Goal: Task Accomplishment & Management: Complete application form

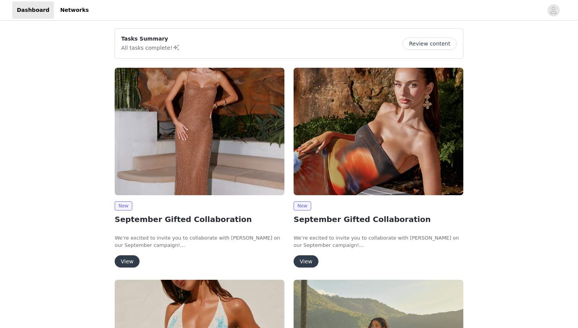
click at [125, 264] on button "View" at bounding box center [127, 261] width 25 height 12
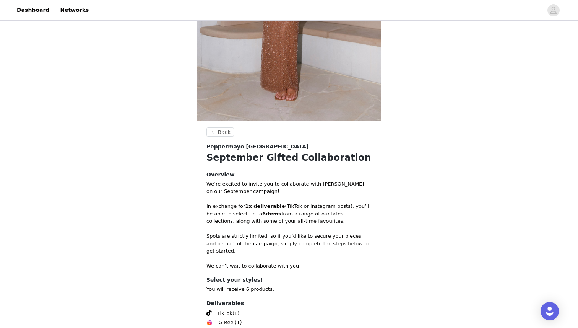
scroll to position [252, 0]
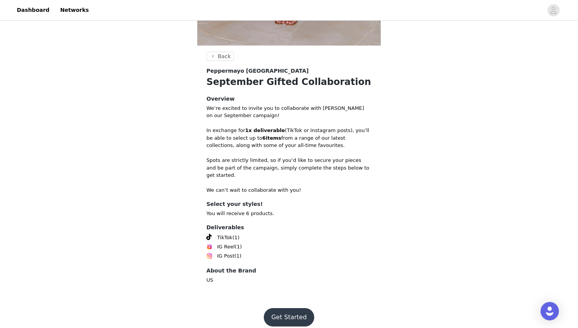
click at [292, 299] on footer "Get Started" at bounding box center [288, 317] width 99 height 37
click at [291, 315] on button "Get Started" at bounding box center [289, 317] width 51 height 18
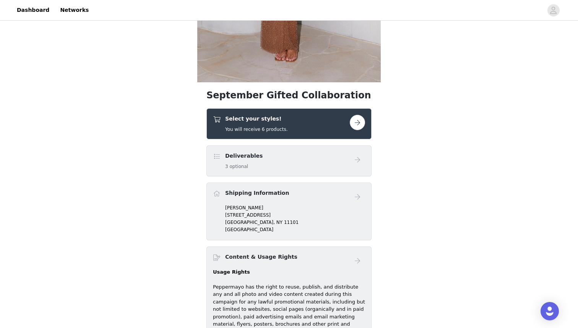
scroll to position [229, 0]
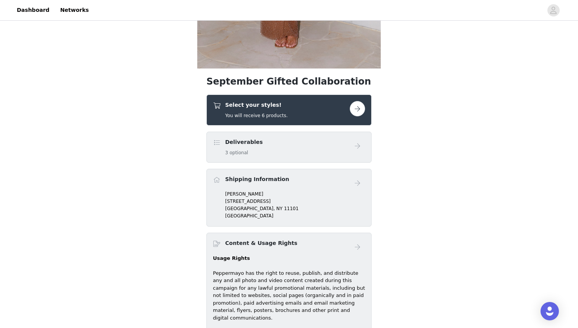
click at [301, 110] on div "Select your styles! You will receive 6 products." at bounding box center [281, 110] width 137 height 18
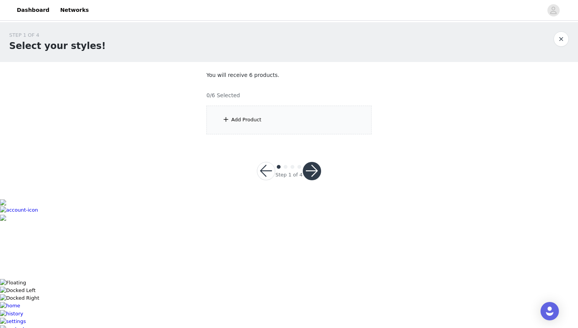
click at [302, 110] on div "Add Product" at bounding box center [289, 120] width 165 height 29
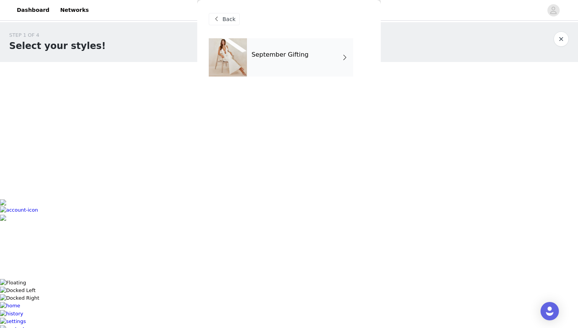
click at [275, 52] on h4 "September Gifting" at bounding box center [280, 54] width 57 height 7
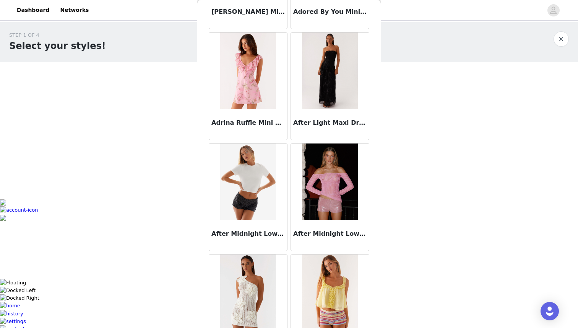
scroll to position [236, 0]
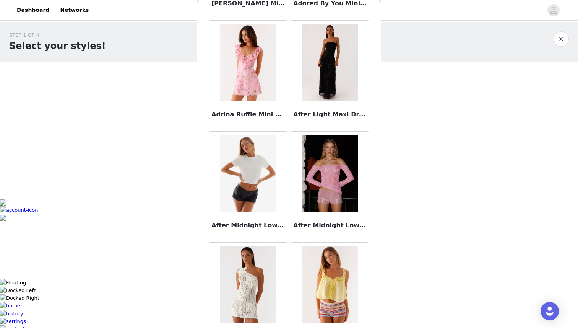
click at [263, 204] on img at bounding box center [247, 173] width 55 height 76
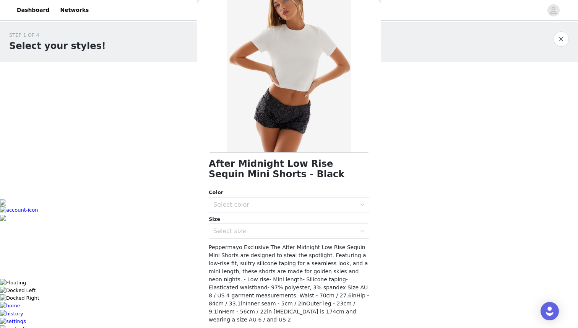
scroll to position [64, 0]
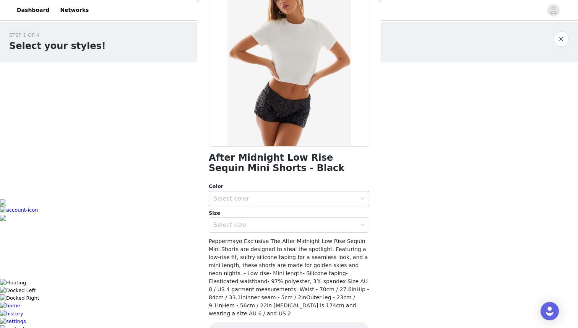
click at [282, 198] on div "Select color" at bounding box center [284, 199] width 143 height 8
click at [292, 216] on li "Black" at bounding box center [289, 215] width 161 height 12
click at [291, 225] on div "Select size" at bounding box center [284, 225] width 143 height 8
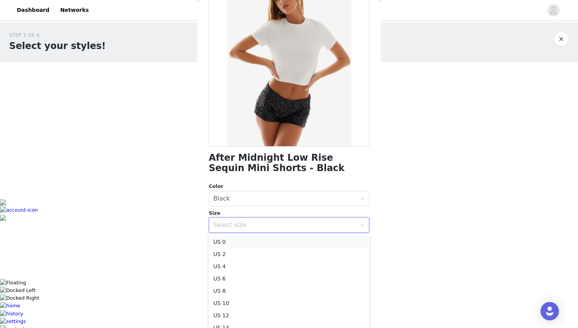
click at [288, 244] on li "US 0" at bounding box center [289, 242] width 161 height 12
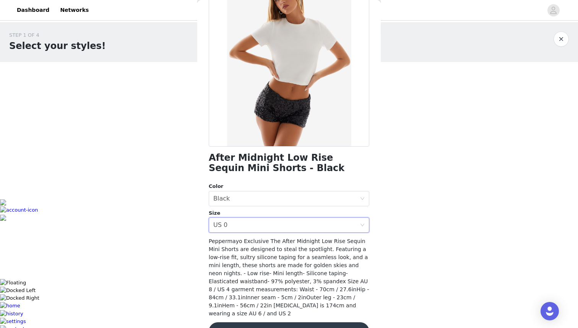
scroll to position [78, 0]
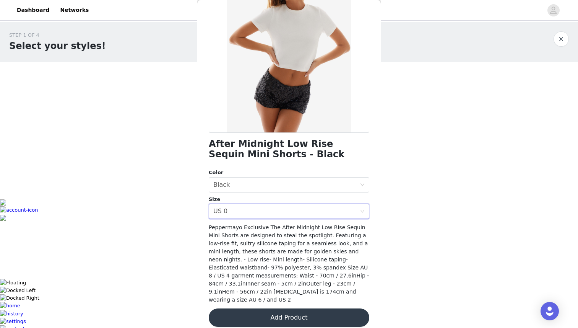
click at [301, 308] on button "Add Product" at bounding box center [289, 317] width 161 height 18
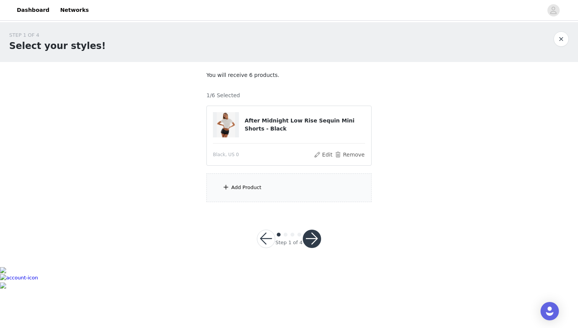
click at [285, 198] on div "Add Product" at bounding box center [289, 187] width 165 height 29
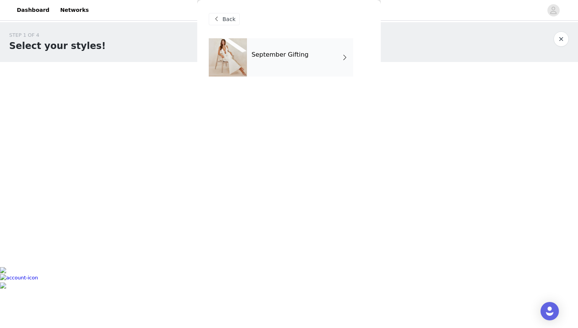
click at [307, 59] on div "September Gifting" at bounding box center [300, 57] width 106 height 38
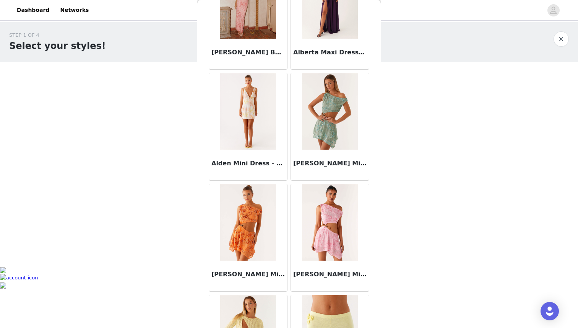
scroll to position [843, 0]
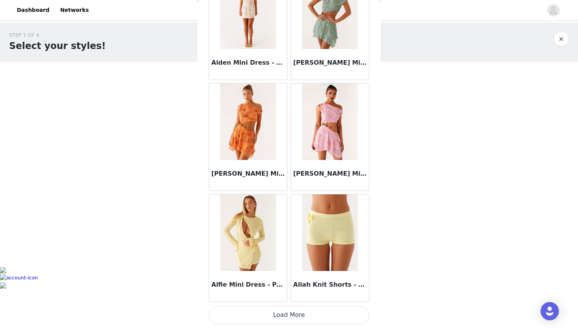
click at [290, 316] on button "Load More" at bounding box center [289, 315] width 161 height 18
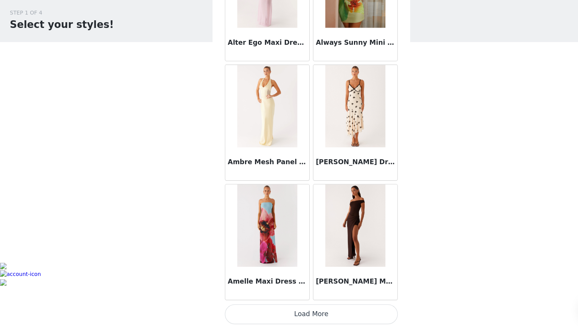
scroll to position [0, 0]
click at [288, 315] on button "Load More" at bounding box center [289, 315] width 161 height 18
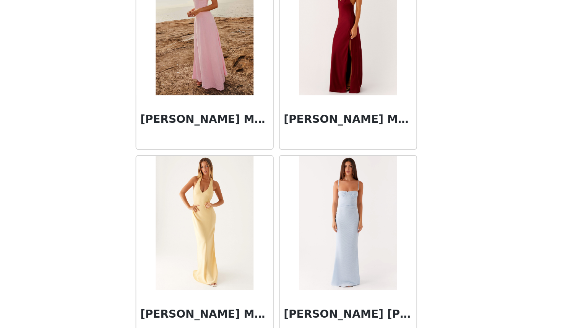
scroll to position [3061, 0]
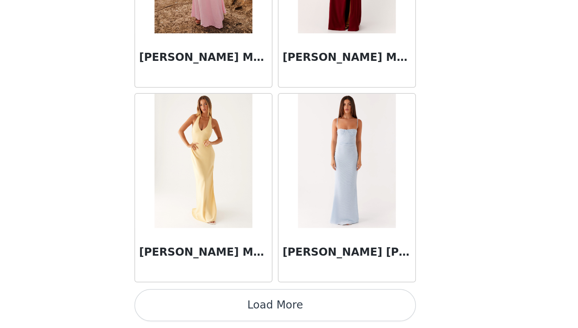
click at [295, 312] on button "Load More" at bounding box center [289, 315] width 161 height 18
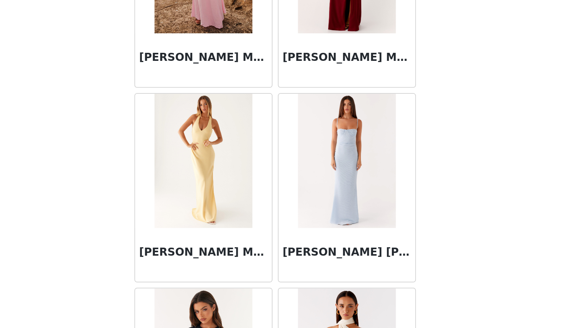
click at [289, 238] on div "[PERSON_NAME] Maxi Dress - Yellow" at bounding box center [248, 247] width 82 height 111
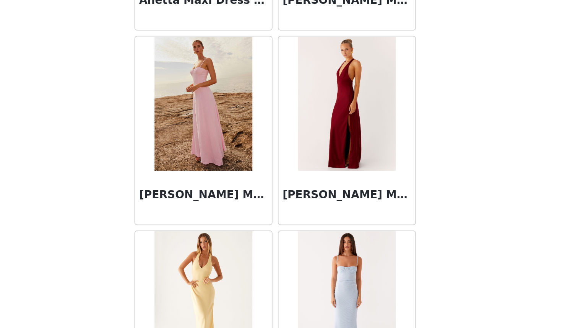
click at [248, 147] on img at bounding box center [247, 121] width 55 height 76
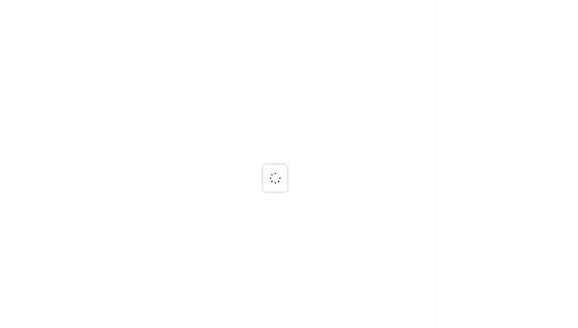
scroll to position [0, 0]
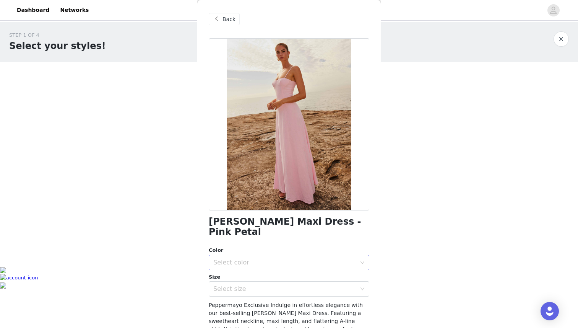
click at [283, 259] on div "Select color" at bounding box center [284, 263] width 143 height 8
click at [282, 266] on li "Pink Petal" at bounding box center [289, 269] width 161 height 12
click at [284, 285] on div "Select size" at bounding box center [284, 289] width 143 height 8
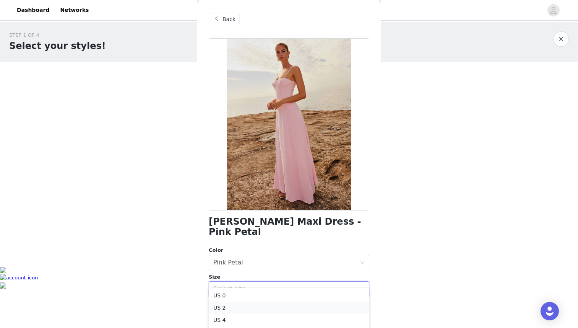
click at [291, 307] on li "US 2" at bounding box center [289, 307] width 161 height 12
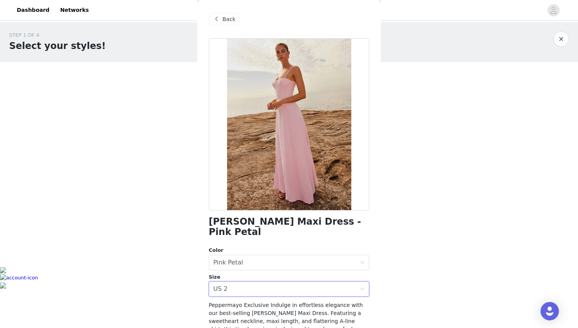
click at [424, 264] on div "STEP 1 OF 4 Select your styles! You will receive 6 products. 1/6 Selected After…" at bounding box center [289, 144] width 578 height 244
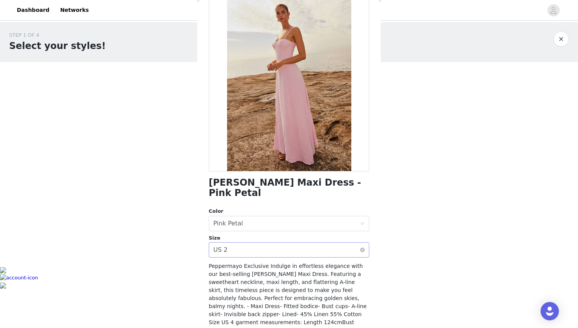
scroll to position [67, 0]
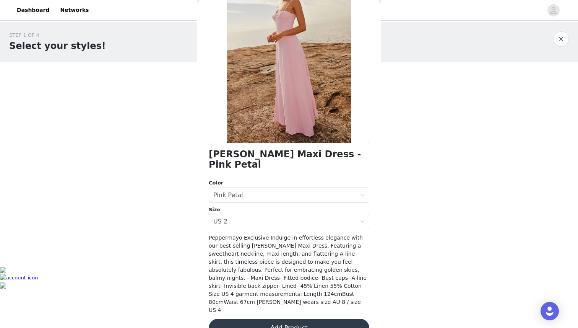
click at [300, 295] on div "Peppermayo Exclusive Indulge in effortless elegance with our best-selling [PERS…" at bounding box center [289, 274] width 161 height 80
click at [292, 319] on button "Add Product" at bounding box center [289, 328] width 161 height 18
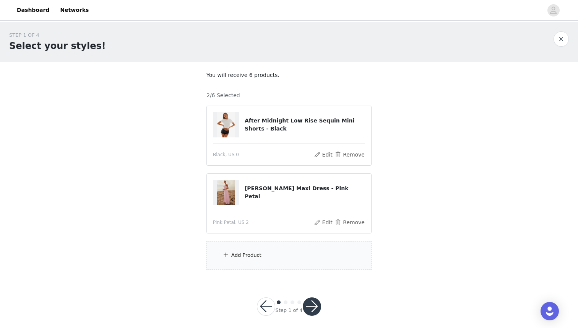
click at [278, 262] on div "Add Product" at bounding box center [289, 255] width 165 height 29
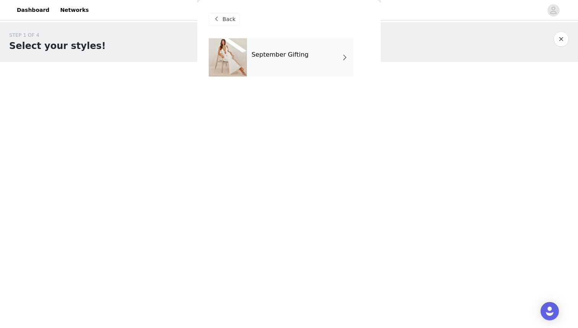
click at [279, 46] on div "September Gifting" at bounding box center [300, 57] width 106 height 38
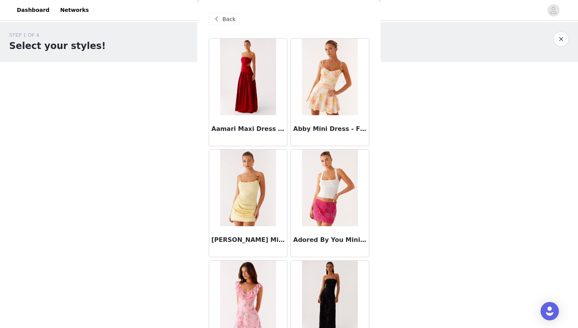
click at [474, 160] on div "STEP 1 OF 4 Select your styles! You will receive 6 products. 2/6 Selected After…" at bounding box center [289, 150] width 578 height 257
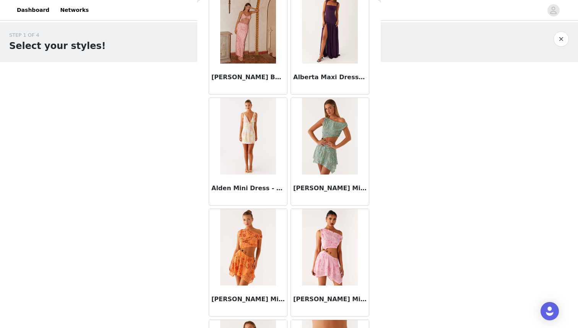
scroll to position [843, 0]
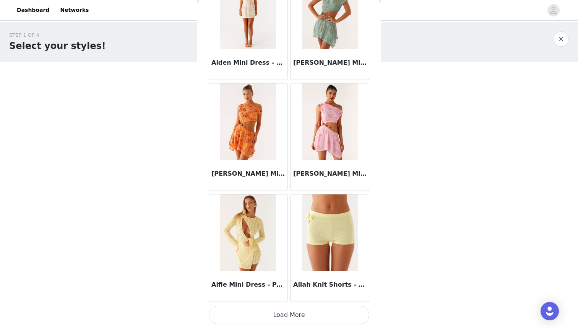
click at [280, 322] on button "Load More" at bounding box center [289, 315] width 161 height 18
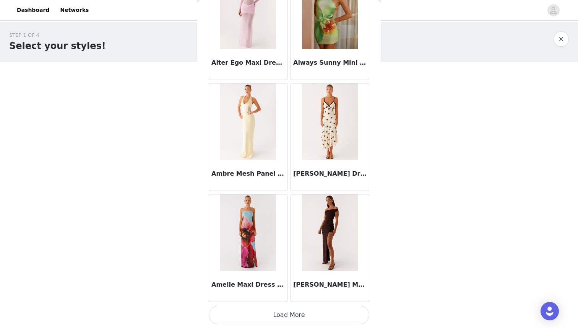
scroll to position [5, 0]
click at [302, 322] on button "Load More" at bounding box center [289, 315] width 161 height 18
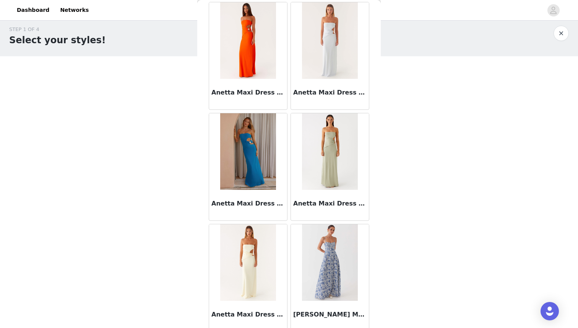
scroll to position [3061, 0]
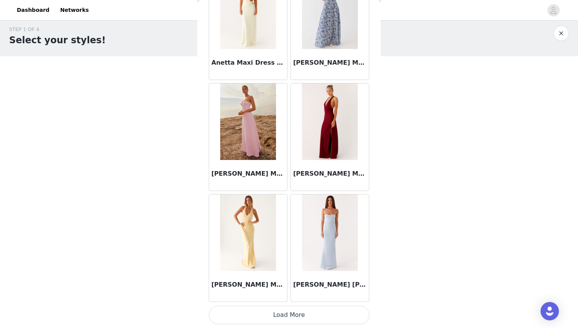
click at [290, 316] on button "Load More" at bounding box center [289, 315] width 161 height 18
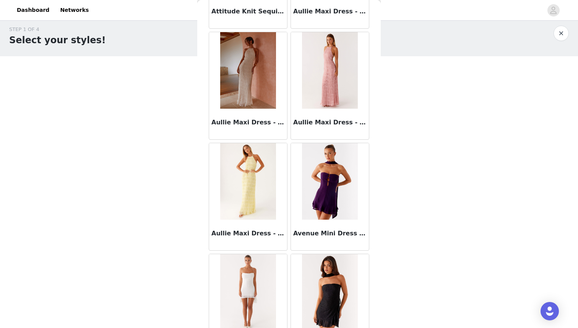
scroll to position [4152, 0]
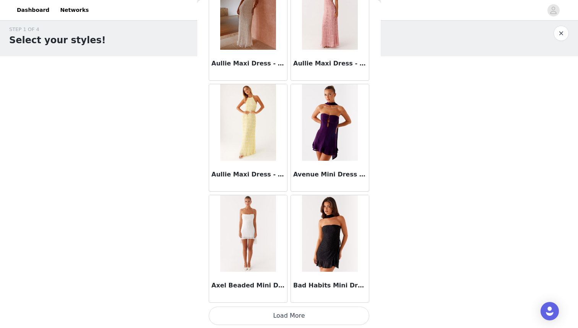
click at [307, 317] on button "Load More" at bounding box center [289, 315] width 161 height 18
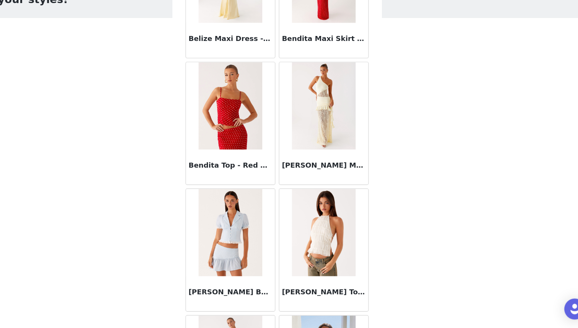
scroll to position [5279, 0]
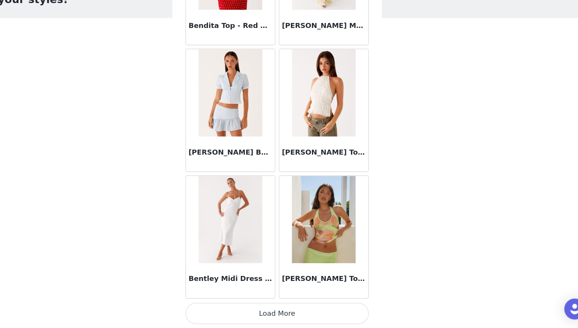
click at [290, 315] on button "Load More" at bounding box center [289, 315] width 161 height 18
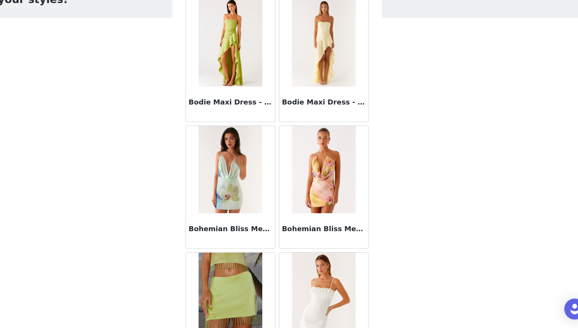
scroll to position [5997, 0]
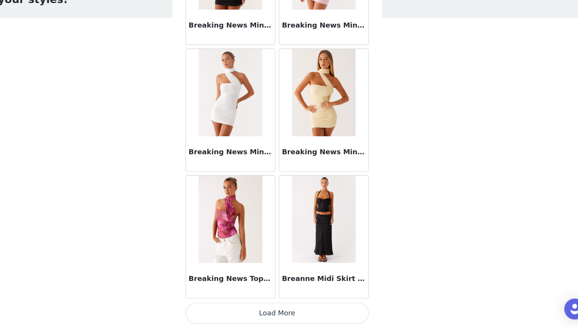
click at [290, 315] on button "Load More" at bounding box center [289, 315] width 161 height 18
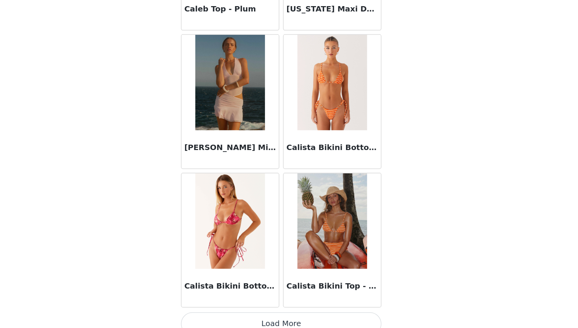
scroll to position [7497, 0]
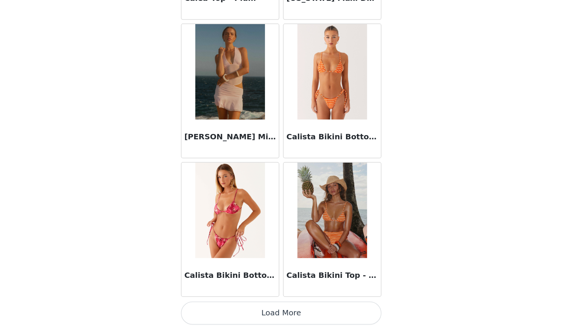
click at [289, 317] on button "Load More" at bounding box center [289, 316] width 161 height 18
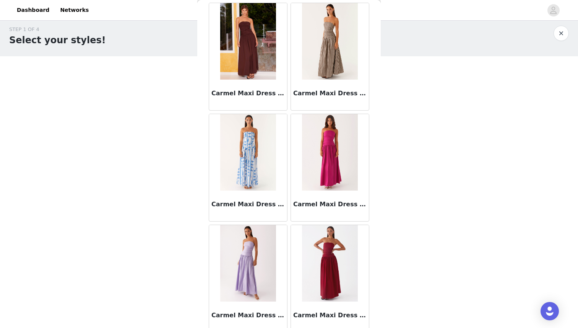
scroll to position [8481, 0]
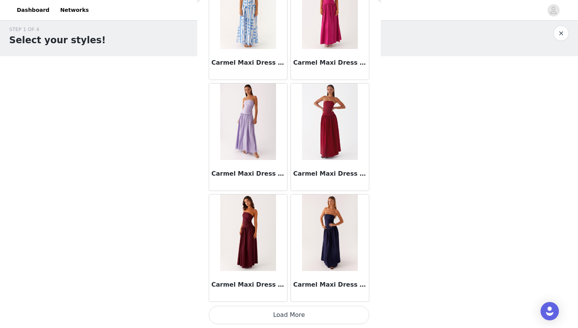
click at [290, 309] on button "Load More" at bounding box center [289, 315] width 161 height 18
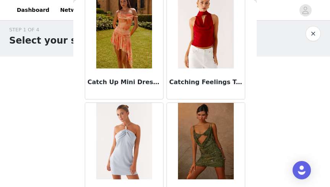
scroll to position [9846, 0]
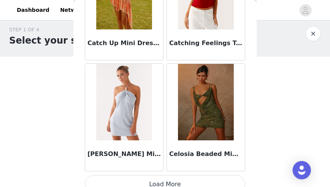
click at [165, 175] on button "Load More" at bounding box center [165, 184] width 161 height 18
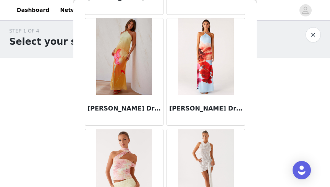
scroll to position [10955, 0]
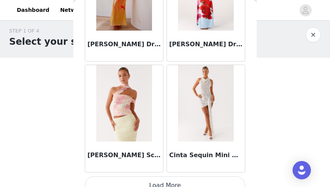
click at [169, 176] on button "Load More" at bounding box center [165, 185] width 161 height 18
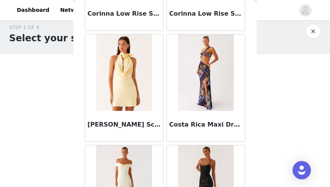
scroll to position [12046, 0]
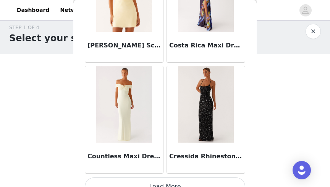
click at [174, 177] on button "Load More" at bounding box center [165, 186] width 161 height 18
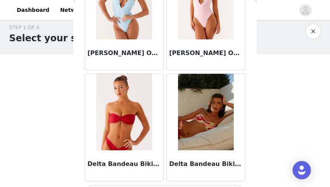
scroll to position [13171, 0]
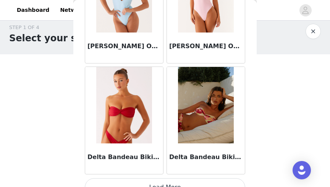
click at [177, 178] on button "Load More" at bounding box center [165, 187] width 161 height 18
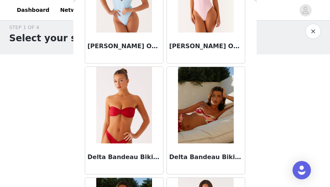
click at [164, 161] on div "Delta Bandeau Bikini Top - Deep Red" at bounding box center [124, 120] width 82 height 111
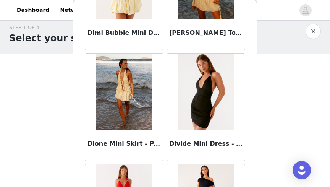
scroll to position [14279, 0]
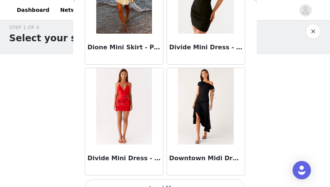
click at [165, 179] on button "Load More" at bounding box center [165, 188] width 161 height 18
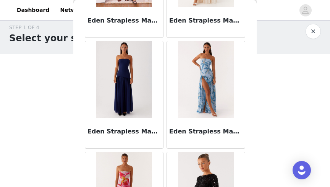
scroll to position [15381, 0]
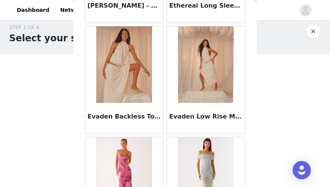
scroll to position [17408, 0]
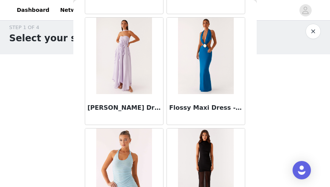
scroll to position [18711, 0]
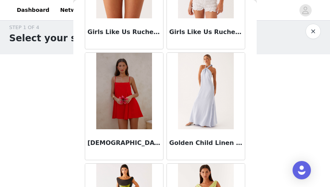
scroll to position [19674, 0]
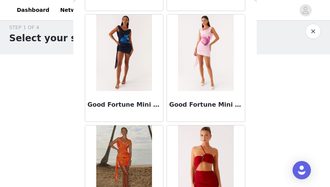
scroll to position [19926, 0]
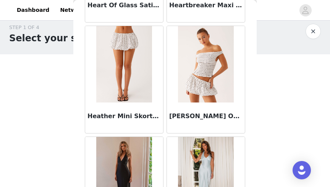
scroll to position [20928, 0]
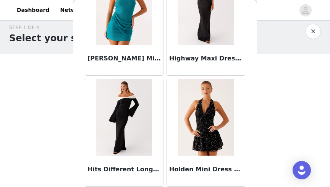
scroll to position [21504, 0]
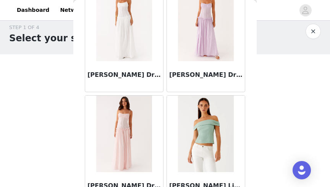
scroll to position [23144, 0]
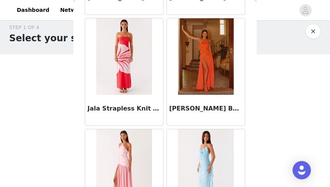
scroll to position [23320, 0]
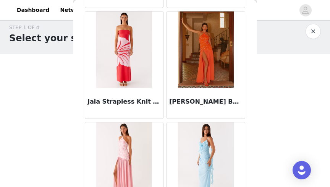
click at [164, 147] on div "[PERSON_NAME] Beaded Maxi Dress - Pink" at bounding box center [124, 175] width 82 height 111
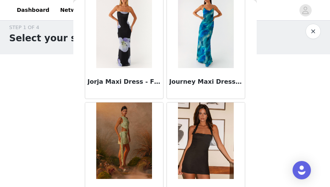
scroll to position [24252, 0]
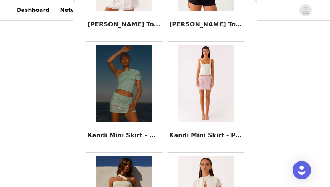
scroll to position [25060, 0]
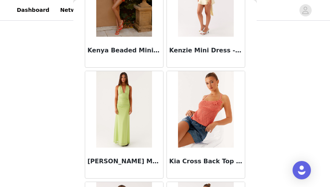
scroll to position [26468, 0]
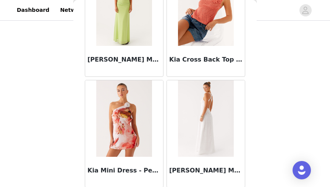
click at [164, 120] on div "Kia Mini Dress - Peach Rose" at bounding box center [124, 133] width 82 height 111
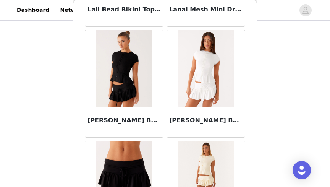
scroll to position [27409, 0]
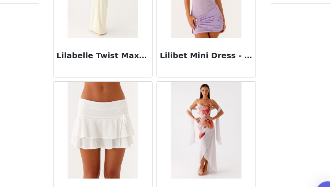
scroll to position [142, 0]
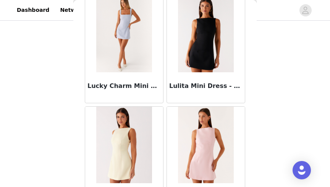
scroll to position [29792, 0]
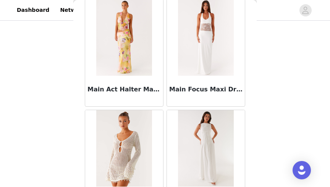
scroll to position [30900, 0]
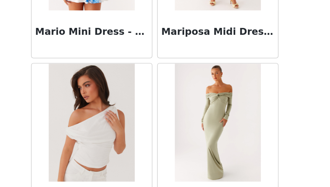
scroll to position [146, 0]
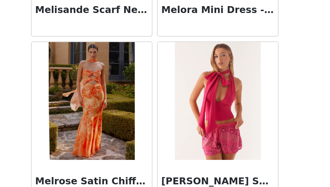
scroll to position [33116, 0]
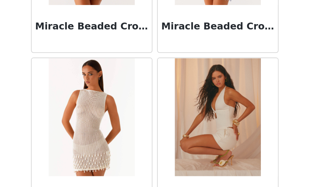
scroll to position [34019, 0]
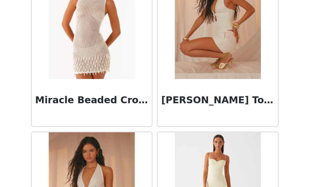
scroll to position [34100, 0]
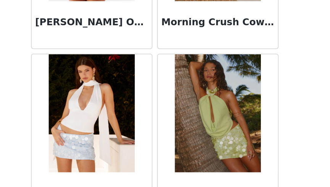
scroll to position [34992, 0]
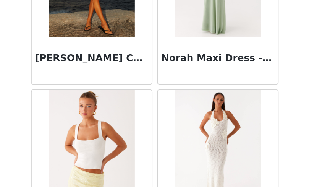
scroll to position [36307, 0]
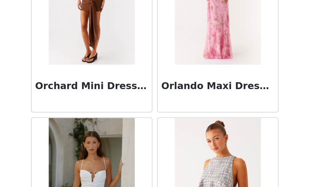
scroll to position [37281, 0]
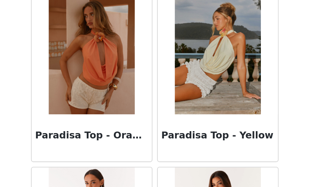
scroll to position [37942, 0]
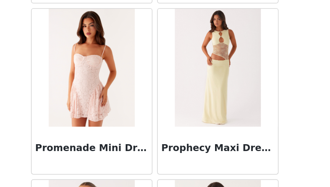
scroll to position [38657, 0]
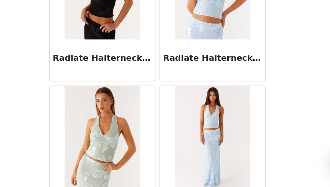
scroll to position [146, 0]
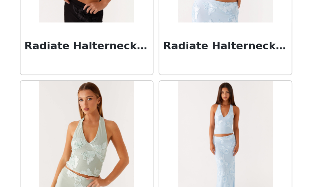
click at [164, 124] on div "Radiate Halterneck Top - Sage" at bounding box center [124, 166] width 82 height 111
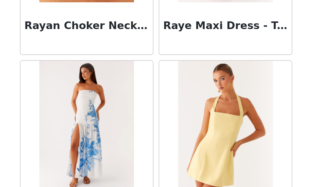
scroll to position [39645, 0]
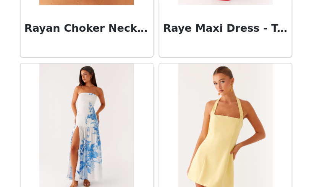
click at [164, 124] on div "[PERSON_NAME] Dress - Blue Floral Print" at bounding box center [124, 155] width 82 height 111
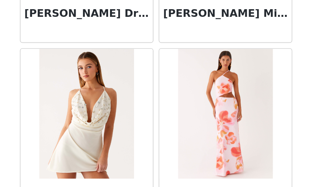
scroll to position [146, 0]
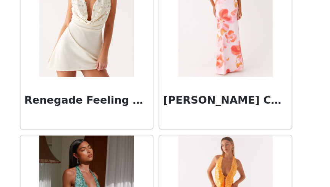
scroll to position [39814, 0]
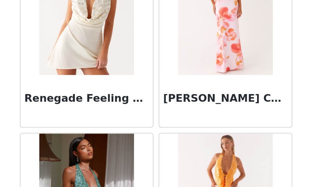
click at [165, 112] on div "Renegade Feeling Mini Dress - Muted Yellow" at bounding box center [124, 98] width 82 height 111
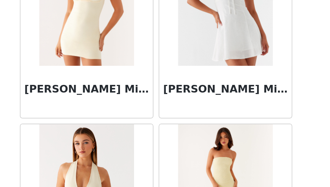
scroll to position [40614, 0]
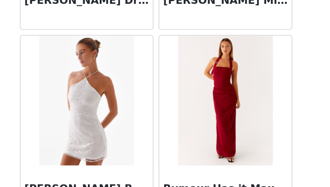
click at [166, 154] on div "Rumour Has it Maxi Dress - Red" at bounding box center [206, 151] width 82 height 111
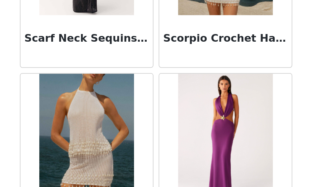
scroll to position [41981, 0]
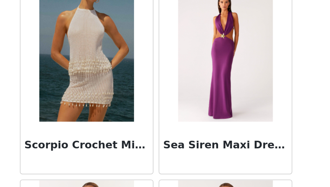
click at [165, 138] on div "Scorpio Crochet Mini Skirt - Ivory" at bounding box center [124, 125] width 82 height 111
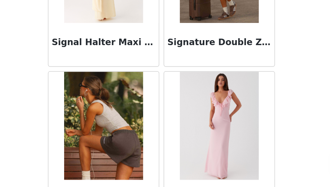
scroll to position [43086, 0]
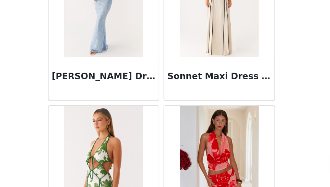
scroll to position [44197, 0]
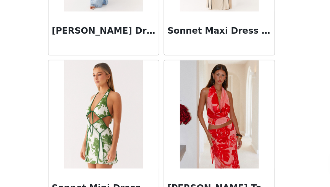
click at [165, 159] on div "[PERSON_NAME] Top - [GEOGRAPHIC_DATA] Sunsets Print" at bounding box center [206, 151] width 82 height 111
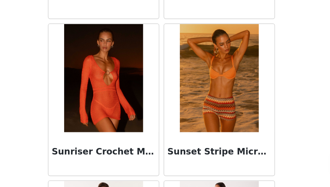
scroll to position [44943, 0]
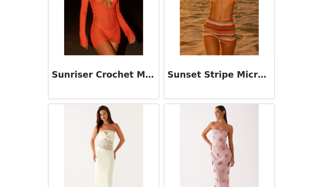
click at [165, 159] on div "Sweet Escape Sequin Maxi Dress - Baby Pink" at bounding box center [206, 182] width 82 height 111
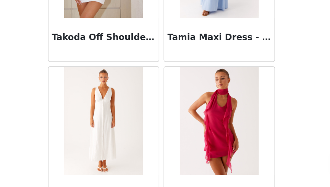
click at [165, 160] on div "[PERSON_NAME] Mini Dress - Fuchsia" at bounding box center [206, 155] width 82 height 111
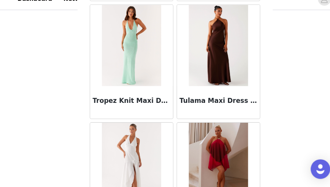
scroll to position [46414, 0]
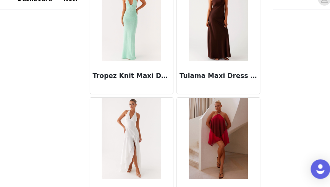
click at [165, 161] on div "Turu Maxi Dress - White" at bounding box center [124, 156] width 82 height 111
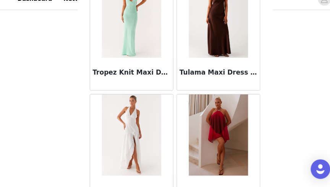
click at [165, 161] on div "Turu Maxi Dress - White" at bounding box center [124, 153] width 82 height 111
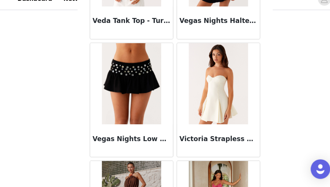
scroll to position [47522, 0]
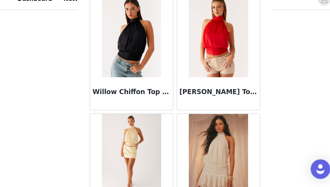
scroll to position [48630, 0]
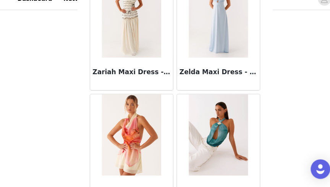
scroll to position [49731, 0]
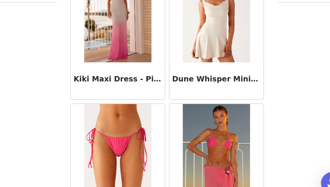
scroll to position [146, 0]
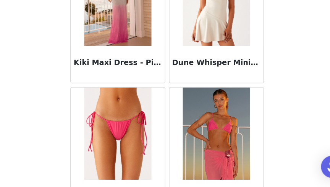
click at [166, 159] on div "[PERSON_NAME] Bikini Top - Watermelon" at bounding box center [206, 158] width 82 height 111
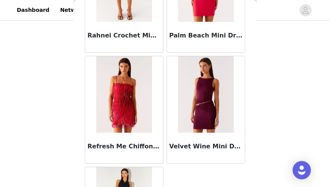
scroll to position [51486, 0]
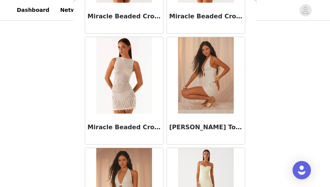
scroll to position [30951, 0]
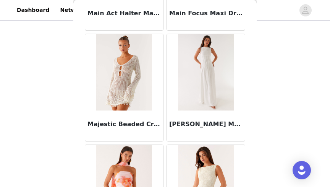
click at [127, 77] on img at bounding box center [123, 72] width 55 height 76
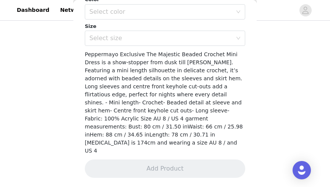
scroll to position [234, 0]
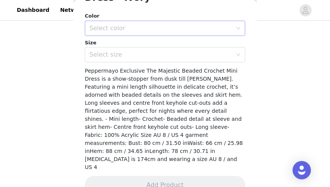
click at [150, 33] on div "Select color" at bounding box center [162, 28] width 146 height 15
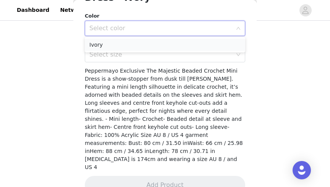
click at [151, 45] on li "Ivory" at bounding box center [165, 45] width 161 height 12
click at [159, 55] on div "Select size" at bounding box center [160, 55] width 143 height 8
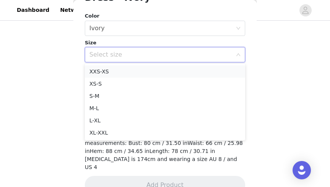
click at [157, 69] on li "XXS-XS" at bounding box center [165, 71] width 161 height 12
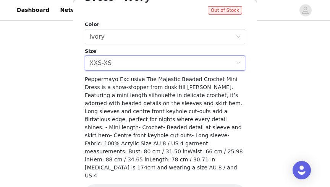
scroll to position [242, 0]
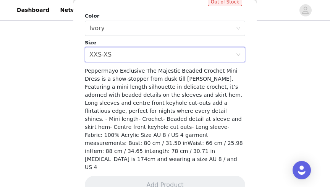
click at [160, 63] on div "Majestic Beaded Crochet Mini Dress - Ivory Out of Stock Color Select color Ivor…" at bounding box center [165, 0] width 161 height 408
click at [158, 57] on div "Select size XXS-XS" at bounding box center [162, 54] width 146 height 15
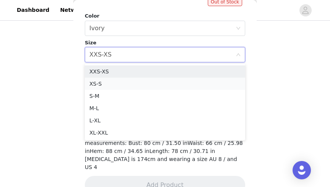
click at [162, 80] on li "XS-S" at bounding box center [165, 84] width 161 height 12
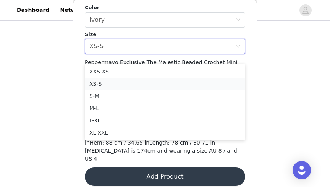
scroll to position [234, 0]
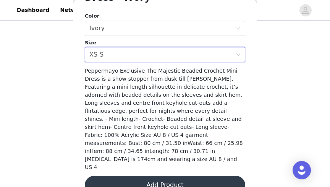
click at [164, 176] on button "Add Product" at bounding box center [165, 185] width 161 height 18
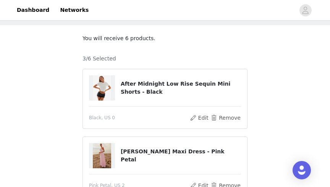
scroll to position [33, 0]
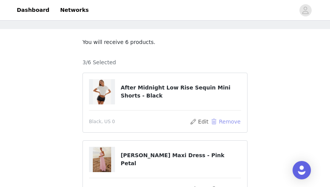
click at [221, 122] on button "Remove" at bounding box center [226, 121] width 31 height 9
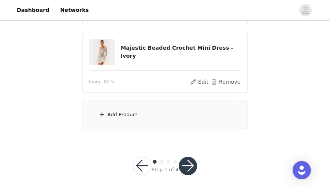
scroll to position [146, 0]
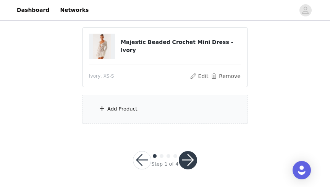
click at [128, 106] on div "Add Product" at bounding box center [122, 109] width 30 height 8
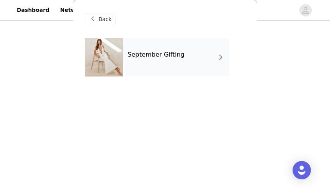
click at [148, 67] on div "September Gifting" at bounding box center [176, 57] width 106 height 38
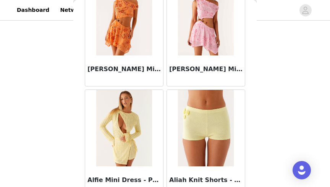
scroll to position [982, 0]
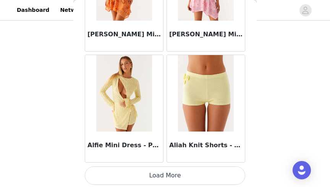
click at [170, 177] on button "Load More" at bounding box center [165, 175] width 161 height 18
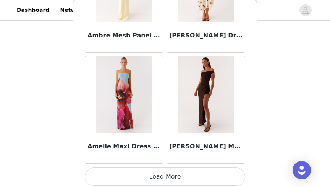
click at [166, 172] on button "Load More" at bounding box center [165, 177] width 161 height 18
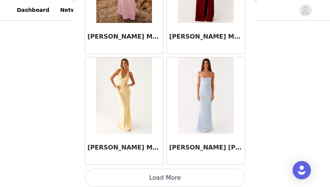
click at [166, 178] on button "Load More" at bounding box center [165, 178] width 161 height 18
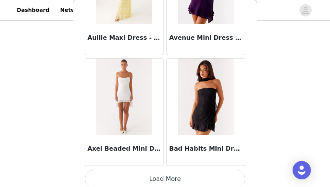
click at [166, 172] on button "Load More" at bounding box center [165, 179] width 161 height 18
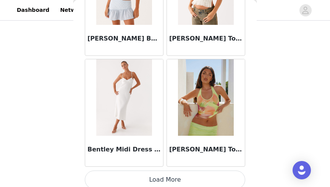
click at [166, 172] on button "Load More" at bounding box center [165, 180] width 161 height 18
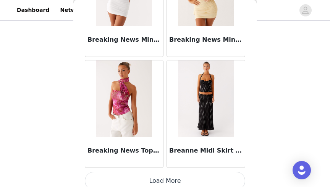
click at [166, 172] on button "Load More" at bounding box center [165, 181] width 161 height 18
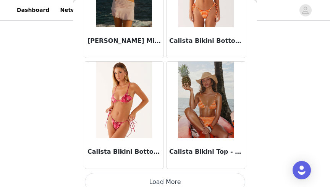
click at [166, 173] on button "Load More" at bounding box center [165, 182] width 161 height 18
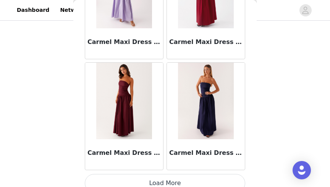
click at [166, 174] on button "Load More" at bounding box center [165, 183] width 161 height 18
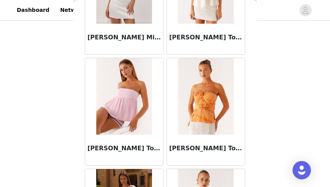
scroll to position [9846, 0]
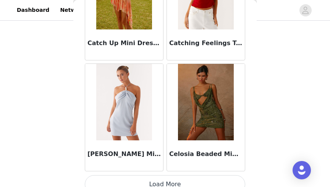
click at [165, 175] on button "Load More" at bounding box center [165, 184] width 161 height 18
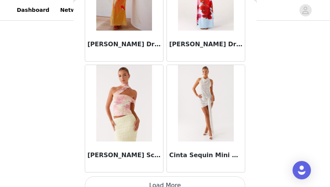
click at [165, 176] on button "Load More" at bounding box center [165, 185] width 161 height 18
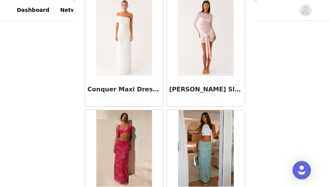
click at [165, 172] on div "Corinna Low Rise Sequin Maxi Skirt - Fuchsia" at bounding box center [124, 163] width 82 height 111
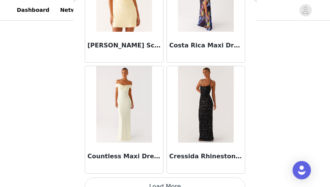
click at [165, 177] on button "Load More" at bounding box center [165, 186] width 161 height 18
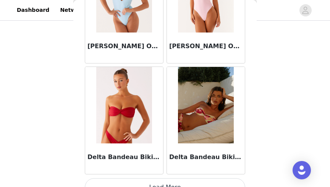
click at [165, 178] on button "Load More" at bounding box center [165, 187] width 161 height 18
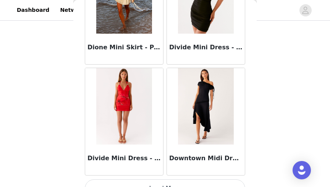
click at [165, 179] on button "Load More" at bounding box center [165, 188] width 161 height 18
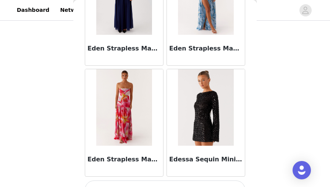
click at [165, 181] on button "Load More" at bounding box center [165, 190] width 161 height 18
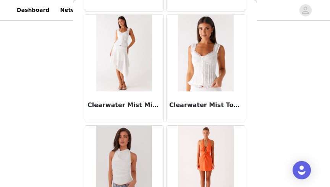
click at [134, 72] on img at bounding box center [123, 53] width 55 height 76
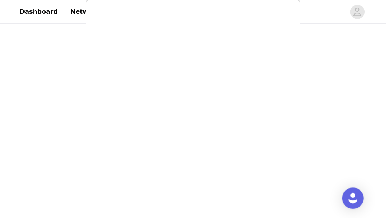
scroll to position [208, 0]
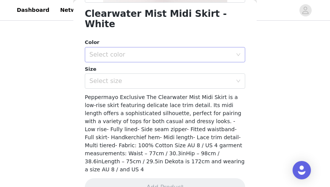
click at [166, 51] on div "Select color" at bounding box center [160, 55] width 143 height 8
click at [165, 59] on li "White" at bounding box center [165, 61] width 161 height 12
click at [161, 76] on div "Select size" at bounding box center [162, 81] width 146 height 15
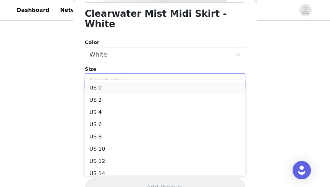
click at [158, 91] on li "US 0" at bounding box center [165, 87] width 161 height 12
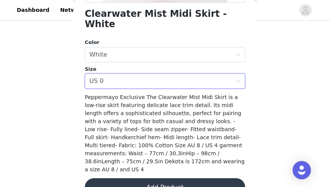
click at [160, 178] on button "Add Product" at bounding box center [165, 187] width 161 height 18
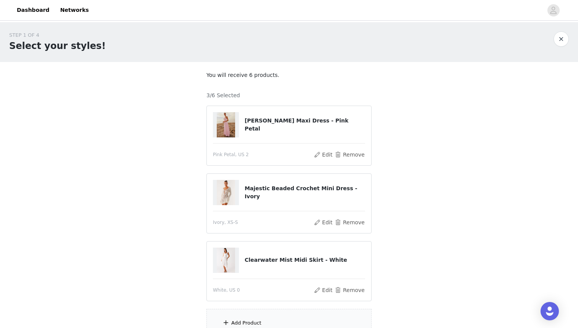
scroll to position [73, 0]
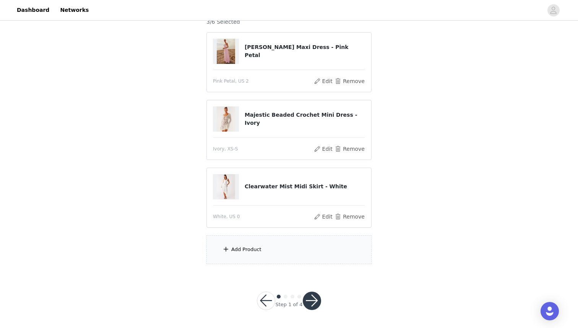
click at [276, 242] on div "Add Product" at bounding box center [289, 249] width 165 height 29
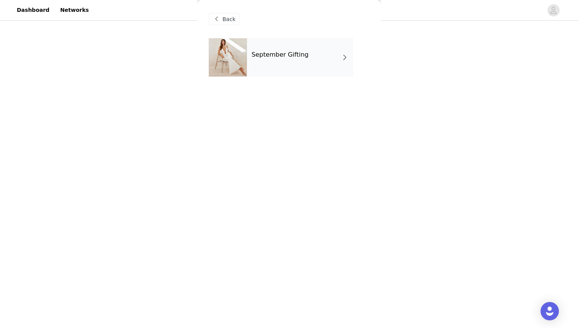
click at [314, 60] on div "September Gifting" at bounding box center [300, 57] width 106 height 38
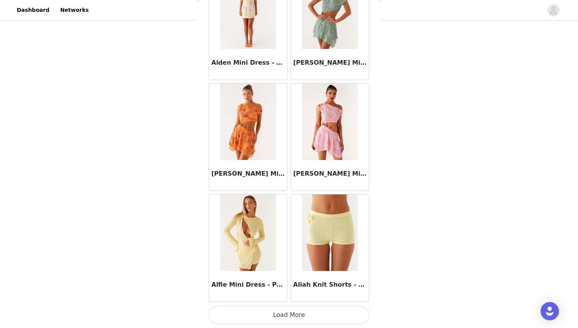
click at [295, 312] on button "Load More" at bounding box center [289, 315] width 161 height 18
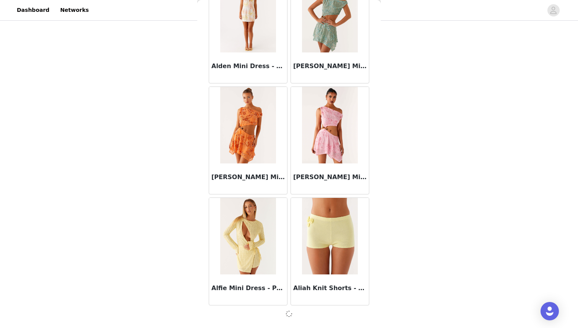
scroll to position [839, 0]
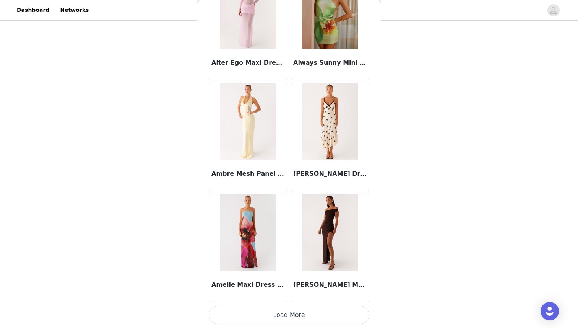
click at [293, 312] on button "Load More" at bounding box center [289, 315] width 161 height 18
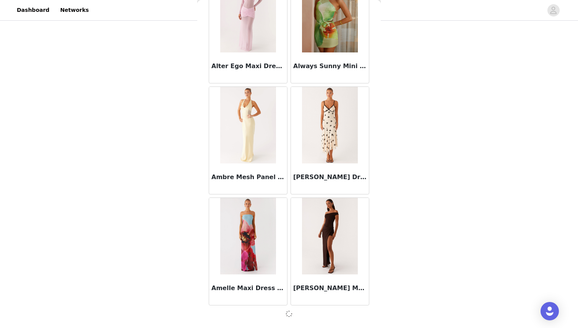
scroll to position [1948, 0]
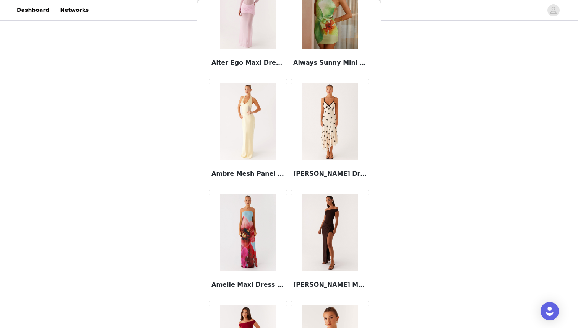
click at [289, 303] on div "[PERSON_NAME] Maxi Dress - Chocolate" at bounding box center [330, 247] width 82 height 111
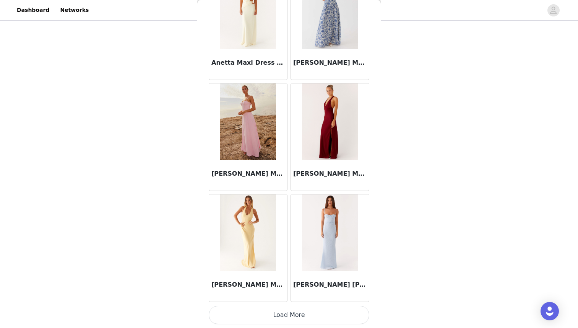
click at [289, 313] on button "Load More" at bounding box center [289, 315] width 161 height 18
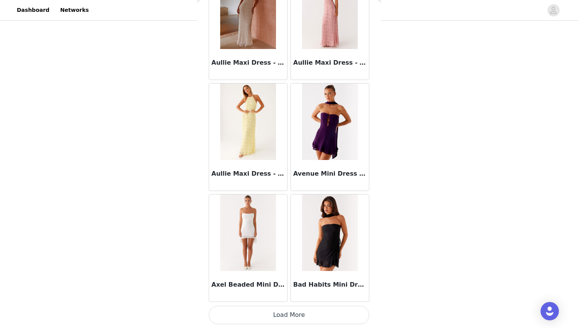
click at [289, 313] on button "Load More" at bounding box center [289, 315] width 161 height 18
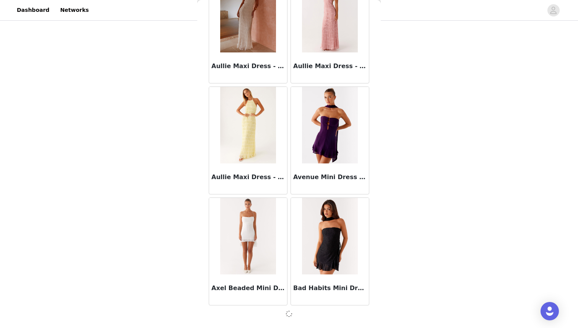
scroll to position [4167, 0]
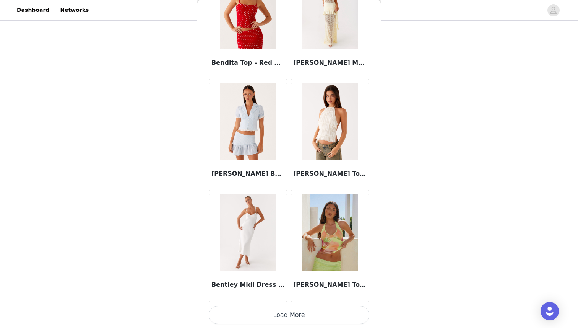
click at [289, 313] on button "Load More" at bounding box center [289, 315] width 161 height 18
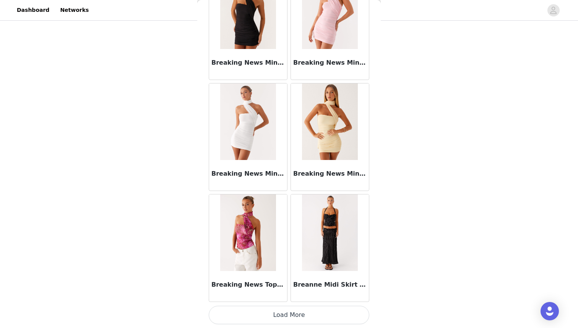
click at [289, 313] on button "Load More" at bounding box center [289, 315] width 161 height 18
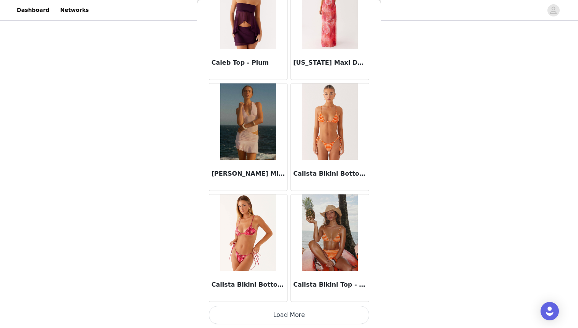
click at [289, 313] on button "Load More" at bounding box center [289, 315] width 161 height 18
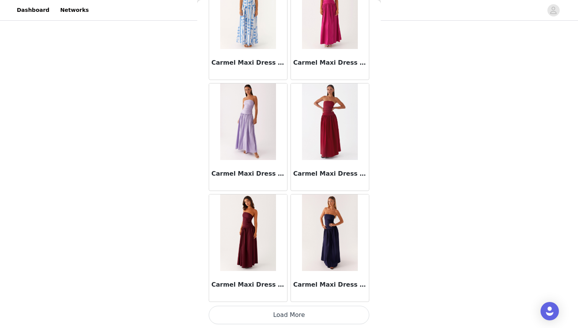
click at [289, 313] on button "Load More" at bounding box center [289, 315] width 161 height 18
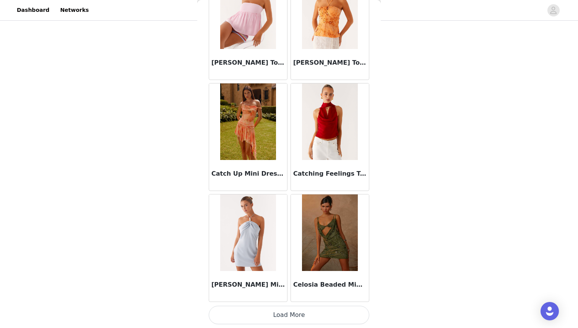
click at [289, 313] on button "Load More" at bounding box center [289, 315] width 161 height 18
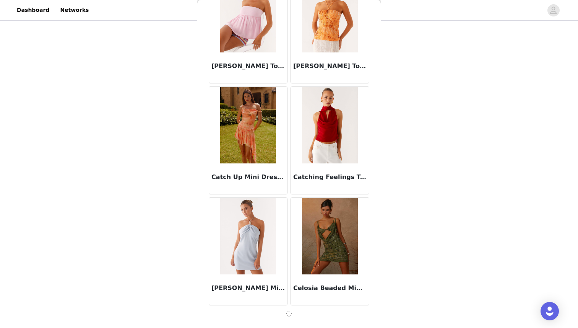
scroll to position [9713, 0]
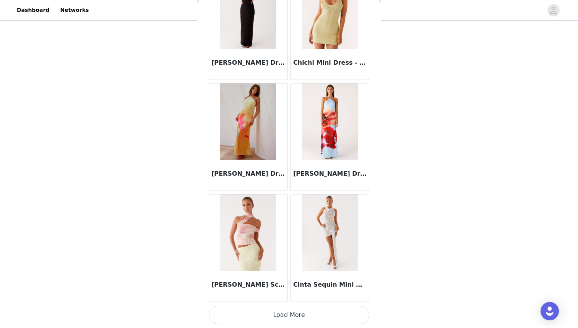
click at [289, 313] on button "Load More" at bounding box center [289, 315] width 161 height 18
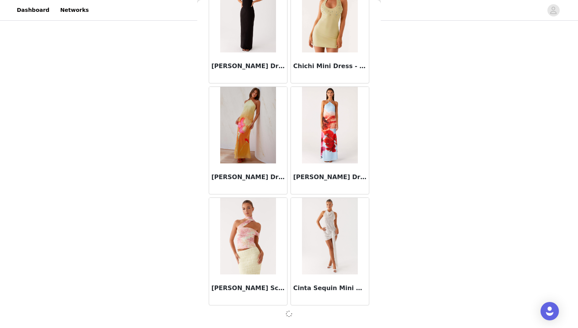
scroll to position [10822, 0]
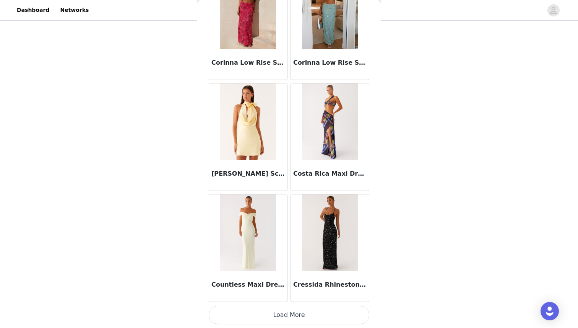
click at [289, 313] on button "Load More" at bounding box center [289, 315] width 161 height 18
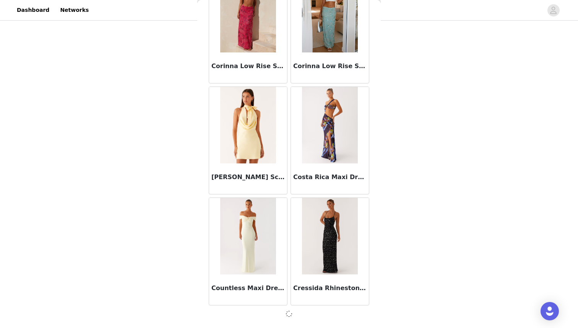
scroll to position [11931, 0]
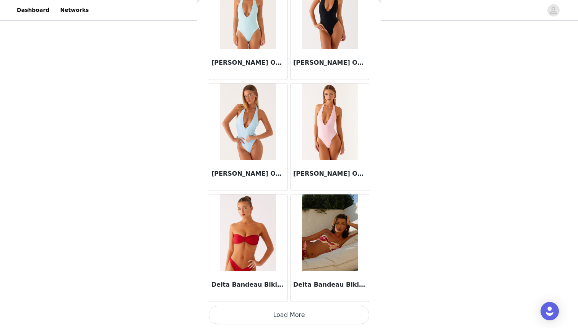
click at [289, 313] on button "Load More" at bounding box center [289, 315] width 161 height 18
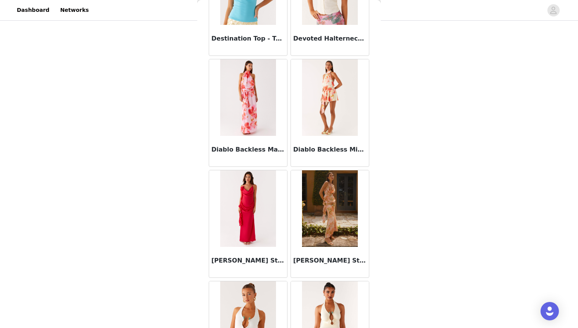
scroll to position [14153, 0]
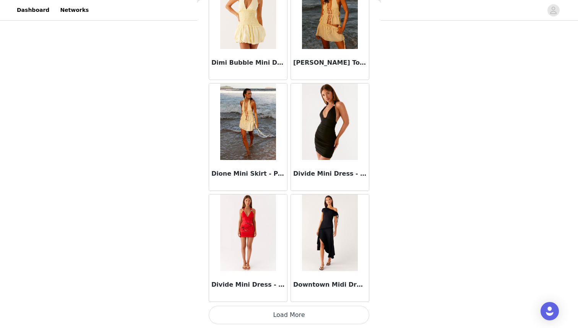
click at [287, 310] on button "Load More" at bounding box center [289, 315] width 161 height 18
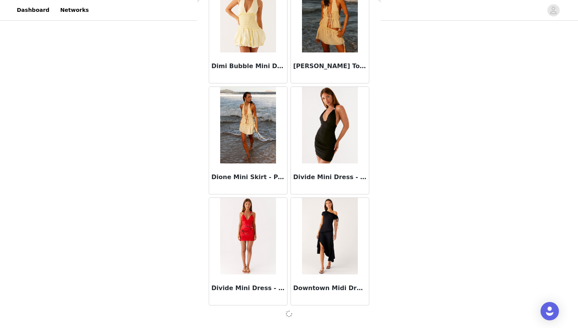
scroll to position [14149, 0]
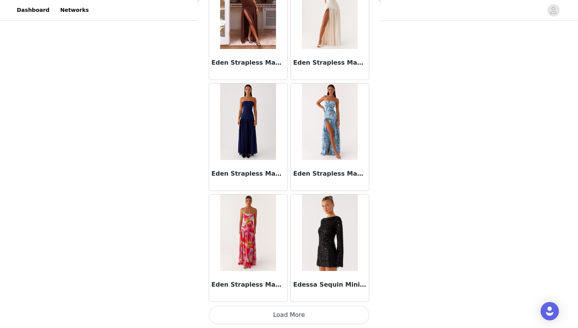
click at [287, 310] on button "Load More" at bounding box center [289, 315] width 161 height 18
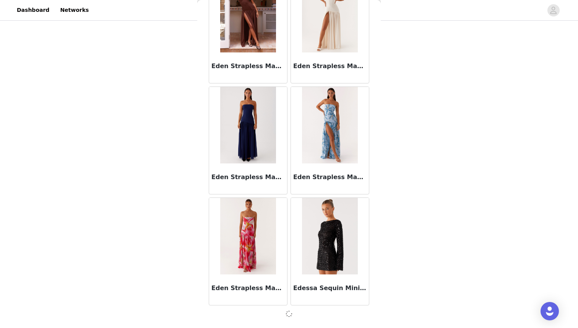
scroll to position [15259, 0]
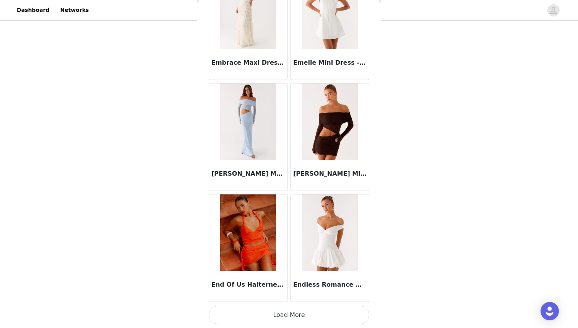
click at [287, 310] on button "Load More" at bounding box center [289, 315] width 161 height 18
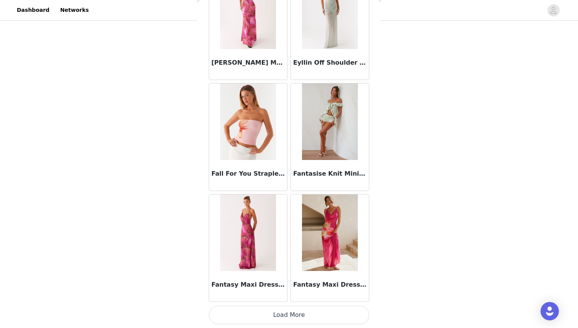
click at [288, 308] on button "Load More" at bounding box center [289, 315] width 161 height 18
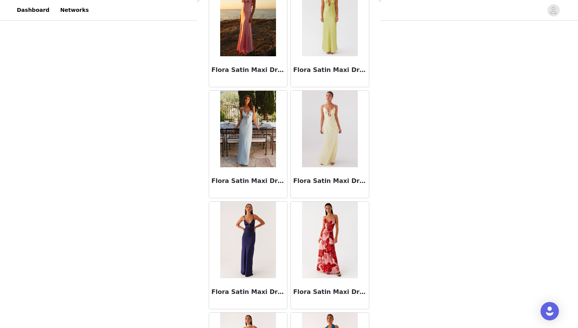
scroll to position [18590, 0]
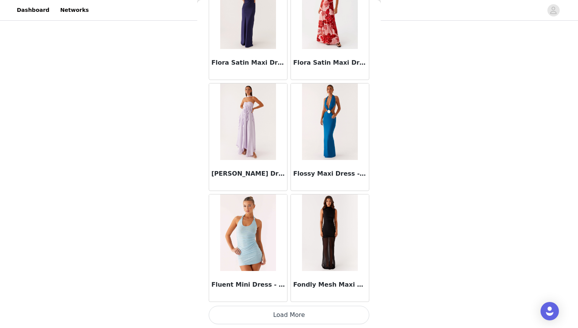
click at [285, 311] on button "Load More" at bounding box center [289, 315] width 161 height 18
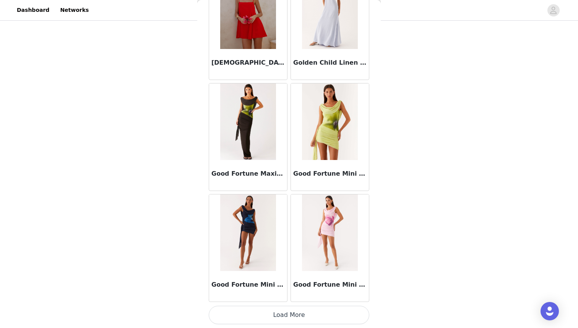
click at [287, 312] on button "Load More" at bounding box center [289, 315] width 161 height 18
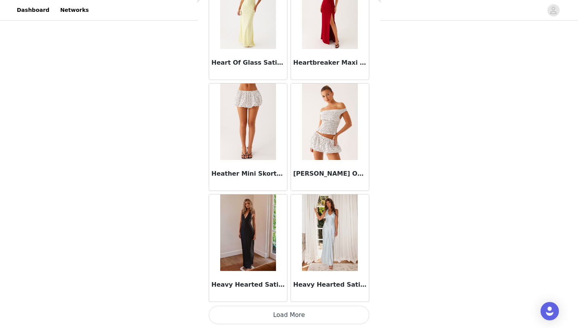
click at [287, 312] on button "Load More" at bounding box center [289, 315] width 161 height 18
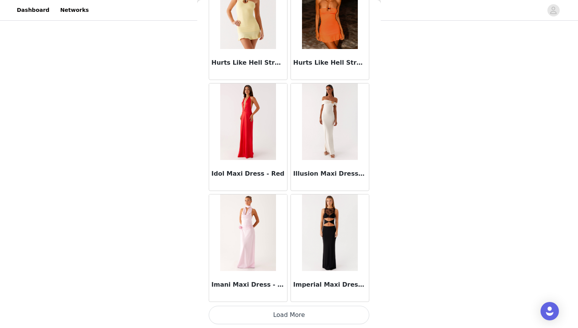
click at [287, 312] on button "Load More" at bounding box center [289, 315] width 161 height 18
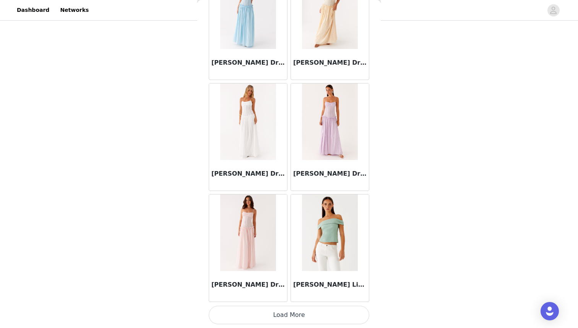
click at [287, 312] on button "Load More" at bounding box center [289, 315] width 161 height 18
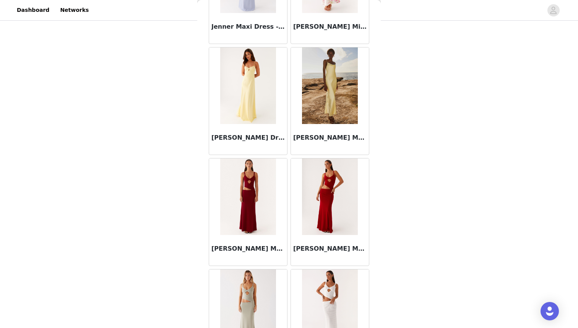
scroll to position [24135, 0]
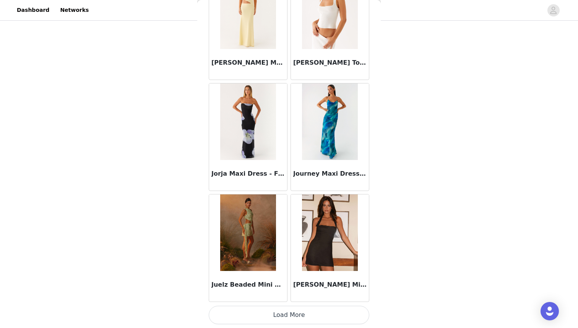
click at [286, 312] on button "Load More" at bounding box center [289, 315] width 161 height 18
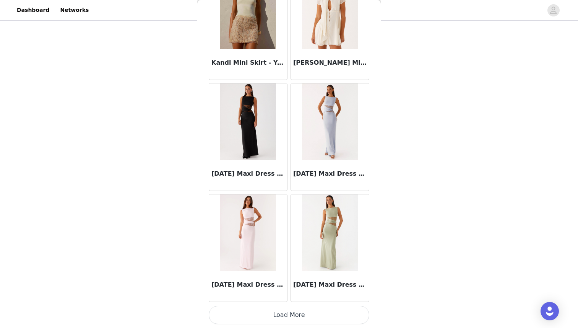
click at [291, 309] on button "Load More" at bounding box center [289, 315] width 161 height 18
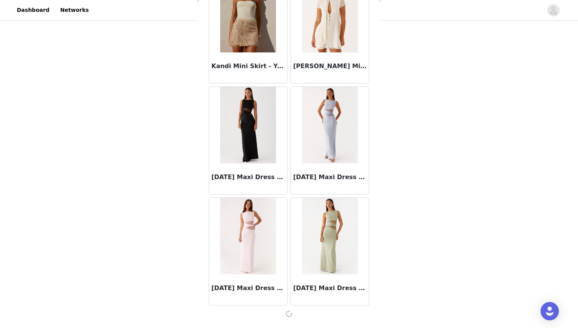
scroll to position [25241, 0]
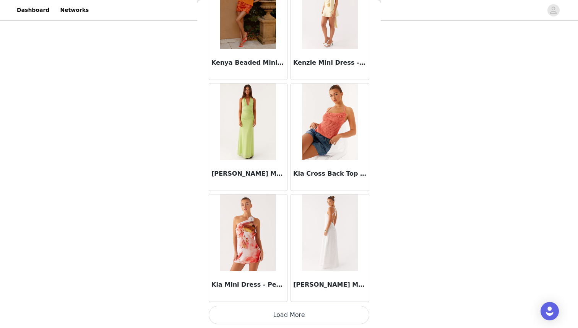
click at [291, 309] on button "Load More" at bounding box center [289, 315] width 161 height 18
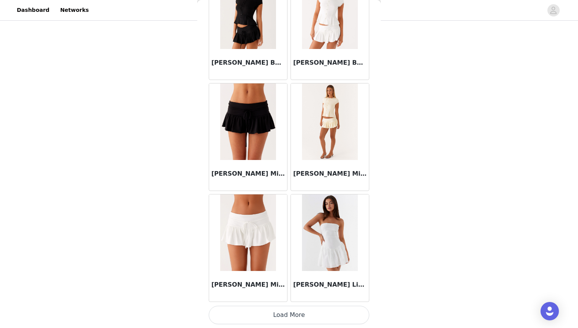
click at [291, 309] on button "Load More" at bounding box center [289, 315] width 161 height 18
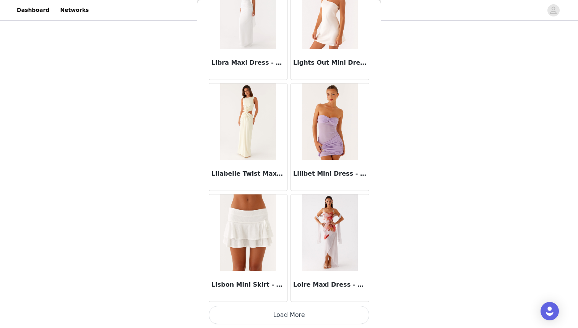
click at [291, 309] on button "Load More" at bounding box center [289, 315] width 161 height 18
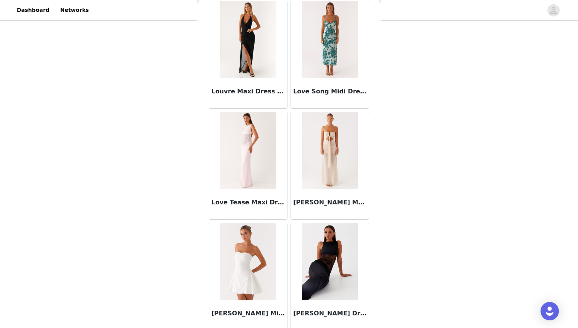
scroll to position [29681, 0]
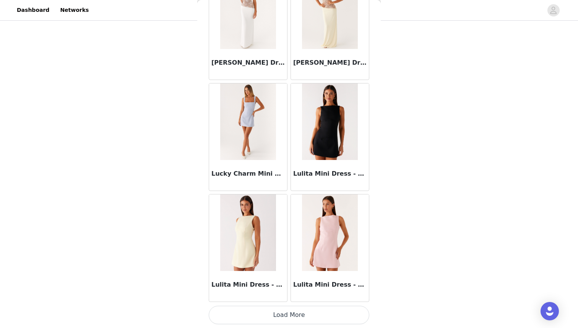
click at [289, 309] on button "Load More" at bounding box center [289, 315] width 161 height 18
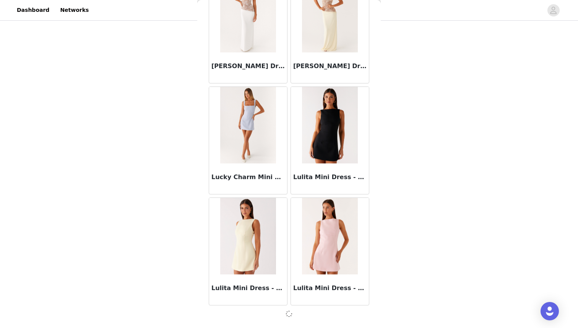
scroll to position [29678, 0]
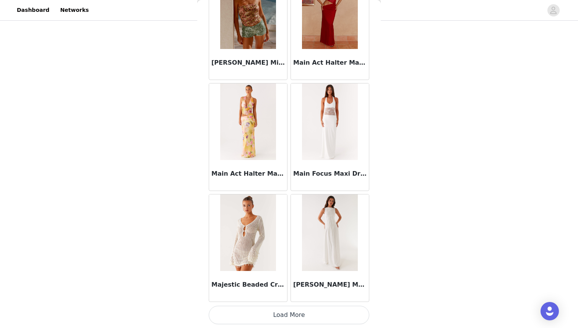
click at [289, 309] on button "Load More" at bounding box center [289, 315] width 161 height 18
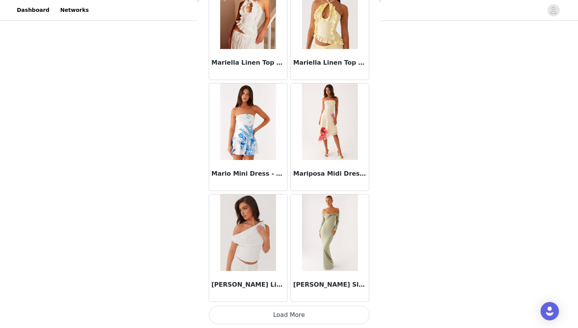
click at [289, 309] on button "Load More" at bounding box center [289, 315] width 161 height 18
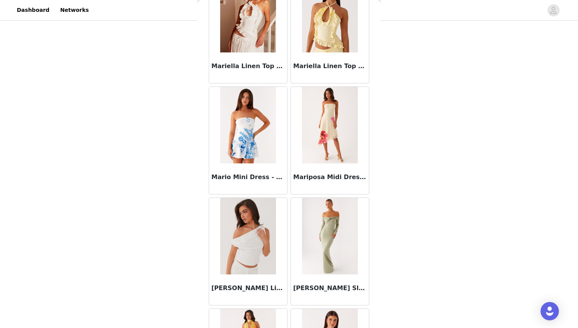
scroll to position [31900, 0]
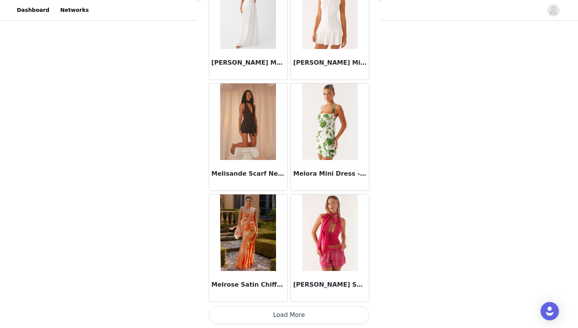
click at [289, 309] on button "Load More" at bounding box center [289, 315] width 161 height 18
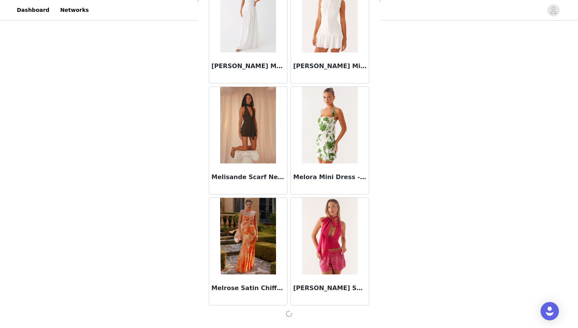
scroll to position [33005, 0]
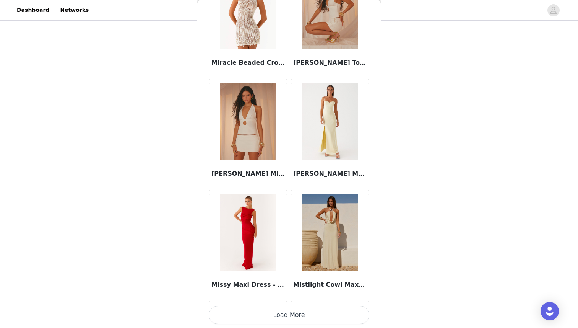
click at [289, 309] on button "Load More" at bounding box center [289, 315] width 161 height 18
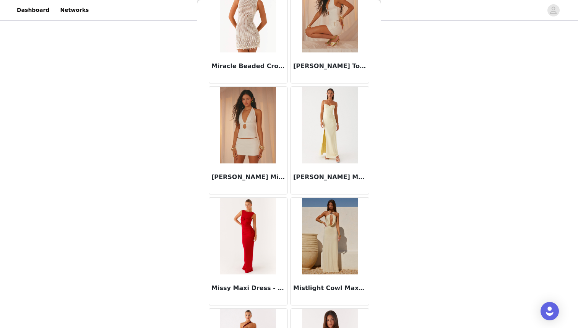
scroll to position [34118, 0]
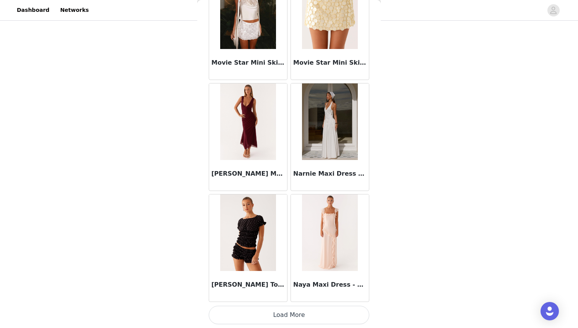
click at [285, 314] on button "Load More" at bounding box center [289, 315] width 161 height 18
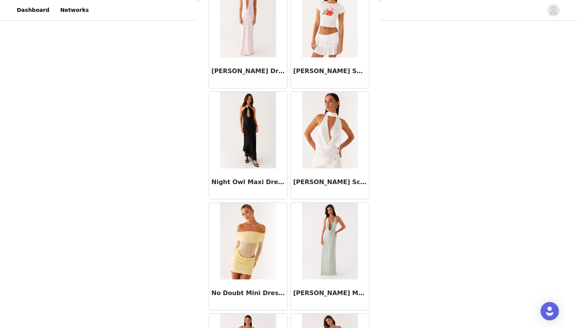
scroll to position [36336, 0]
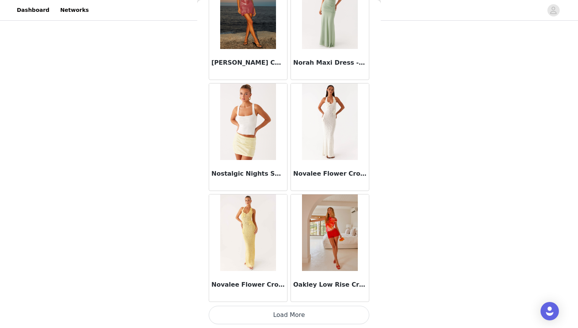
click at [287, 316] on button "Load More" at bounding box center [289, 315] width 161 height 18
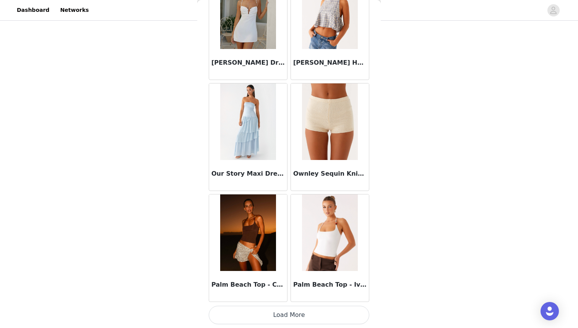
click at [287, 316] on button "Load More" at bounding box center [289, 315] width 161 height 18
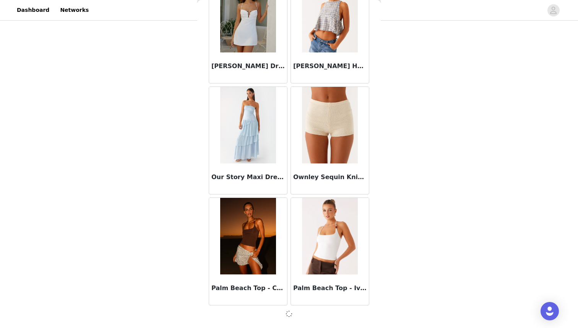
scroll to position [37442, 0]
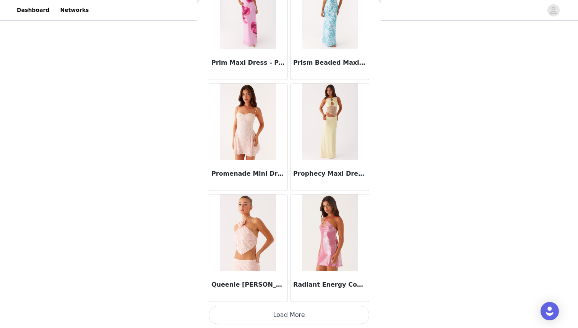
click at [287, 316] on button "Load More" at bounding box center [289, 315] width 161 height 18
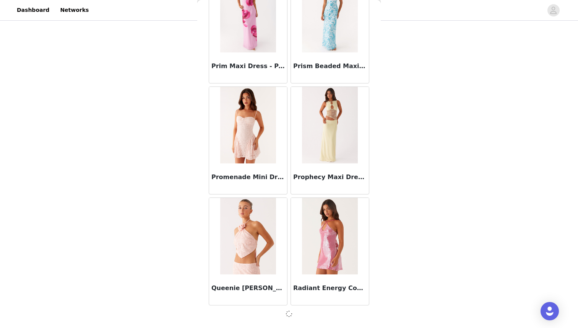
scroll to position [38551, 0]
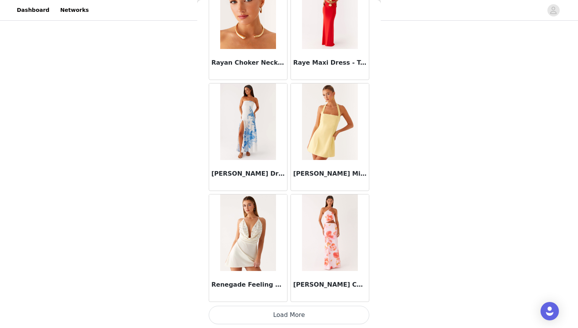
click at [287, 316] on button "Load More" at bounding box center [289, 315] width 161 height 18
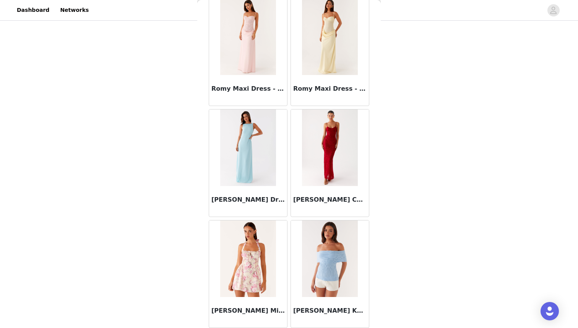
scroll to position [40773, 0]
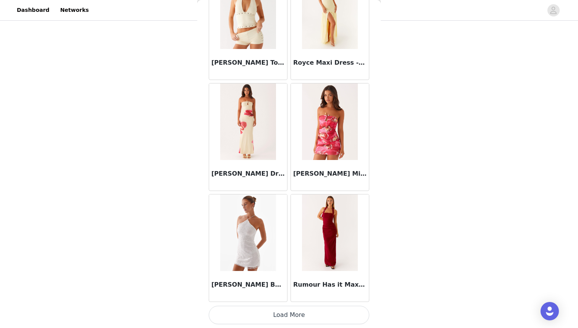
click at [289, 312] on button "Load More" at bounding box center [289, 315] width 161 height 18
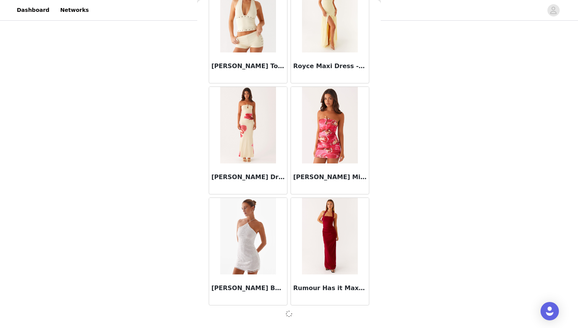
scroll to position [40770, 0]
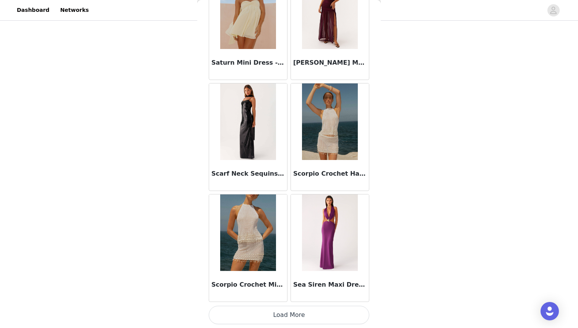
click at [289, 312] on button "Load More" at bounding box center [289, 315] width 161 height 18
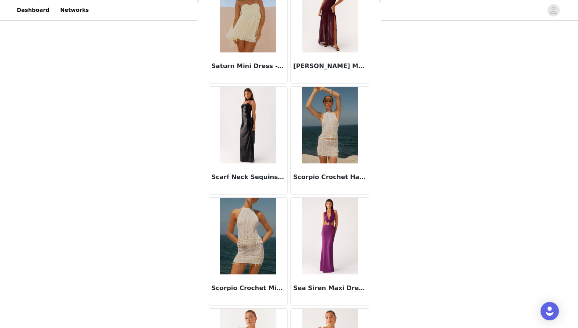
scroll to position [41882, 0]
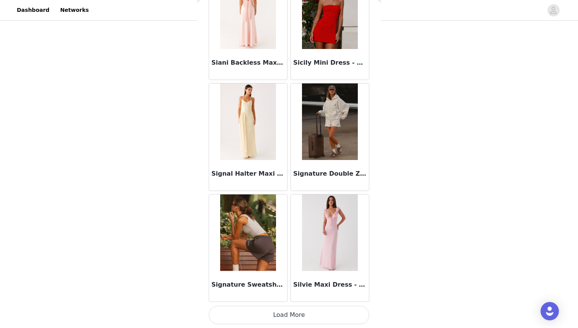
click at [289, 312] on button "Load More" at bounding box center [289, 315] width 161 height 18
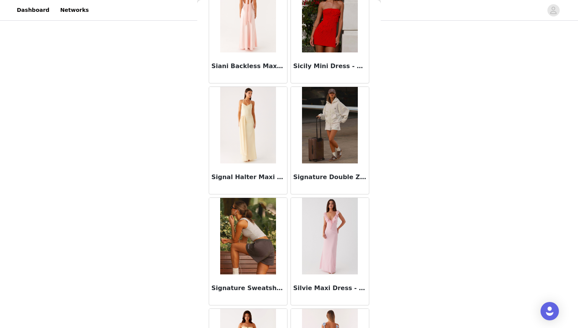
scroll to position [42992, 0]
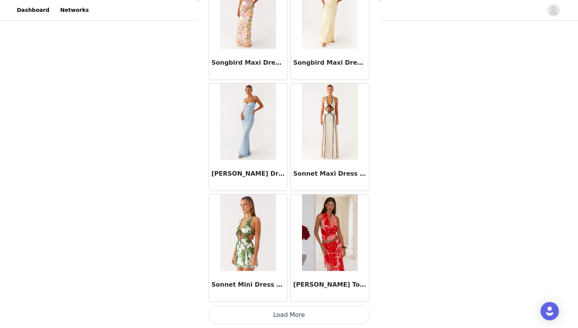
click at [289, 312] on button "Load More" at bounding box center [289, 315] width 161 height 18
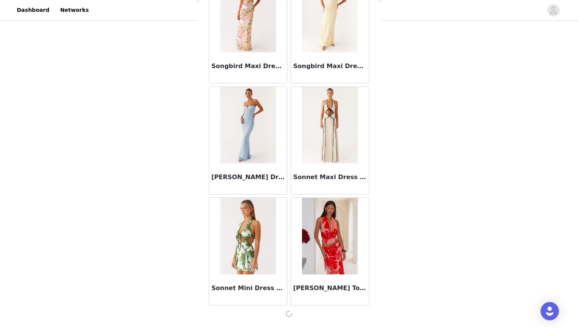
scroll to position [44097, 0]
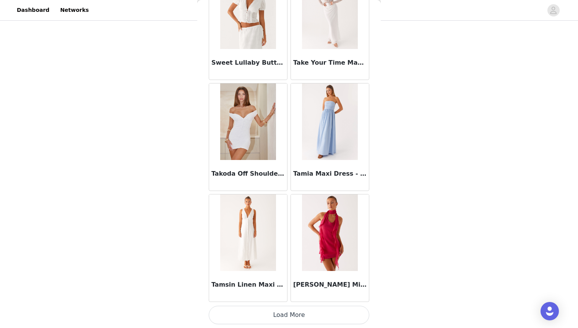
click at [289, 312] on button "Load More" at bounding box center [289, 315] width 161 height 18
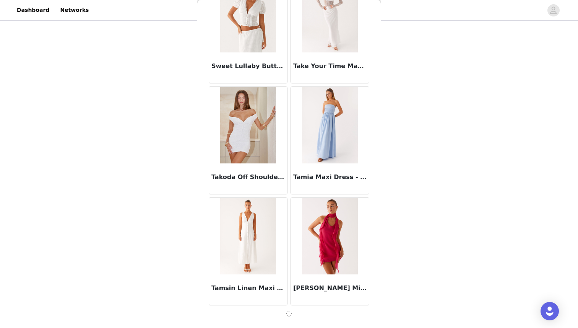
scroll to position [45206, 0]
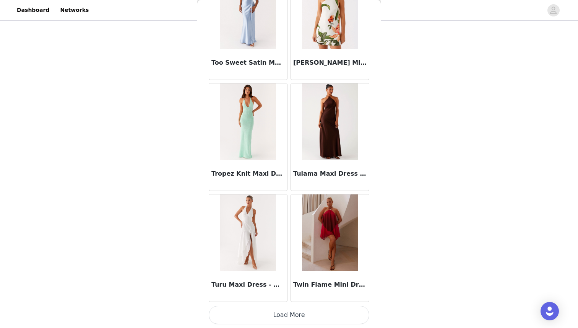
click at [289, 312] on button "Load More" at bounding box center [289, 315] width 161 height 18
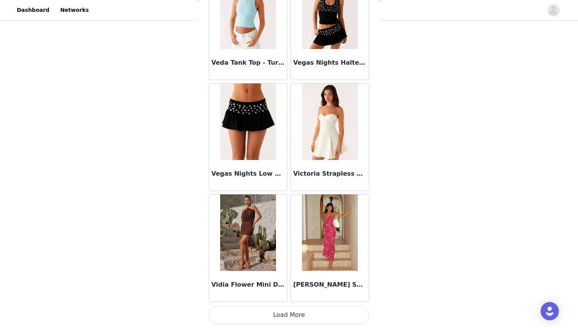
click at [289, 312] on button "Load More" at bounding box center [289, 315] width 161 height 18
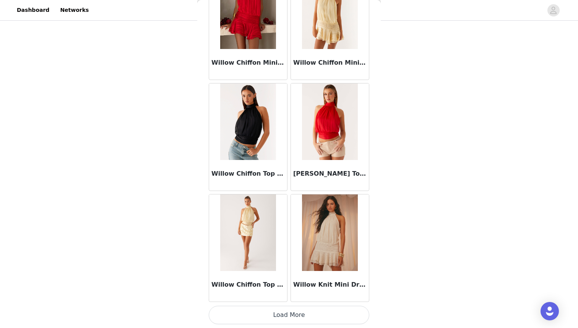
click at [289, 312] on button "Load More" at bounding box center [289, 315] width 161 height 18
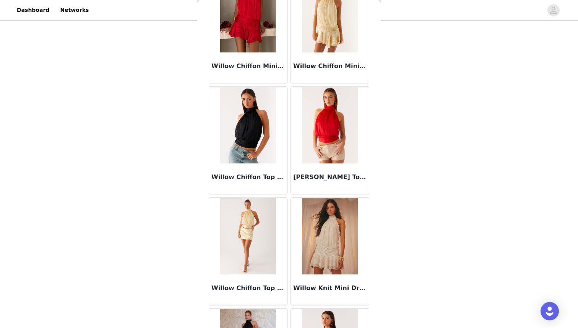
scroll to position [48537, 0]
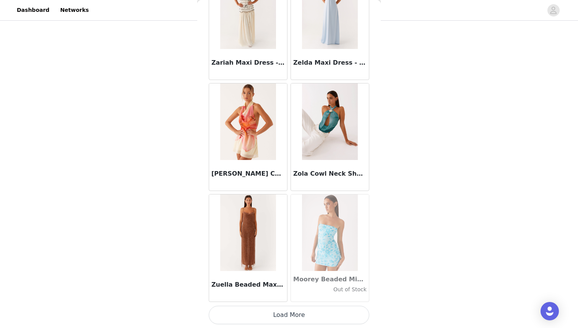
click at [289, 312] on button "Load More" at bounding box center [289, 315] width 161 height 18
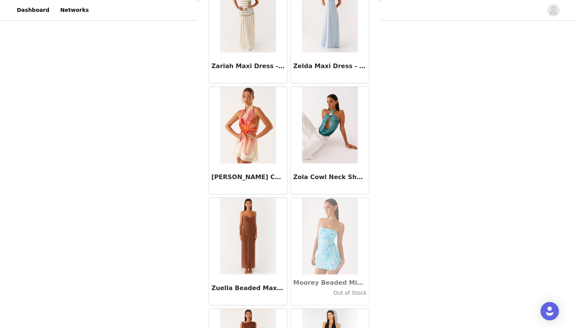
scroll to position [49647, 0]
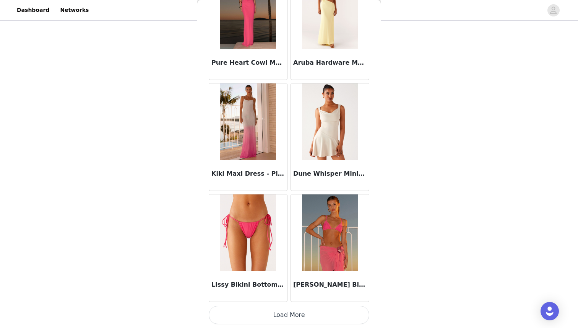
click at [289, 312] on button "Load More" at bounding box center [289, 315] width 161 height 18
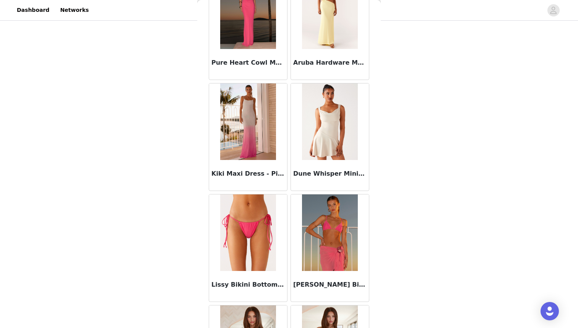
scroll to position [16935, 0]
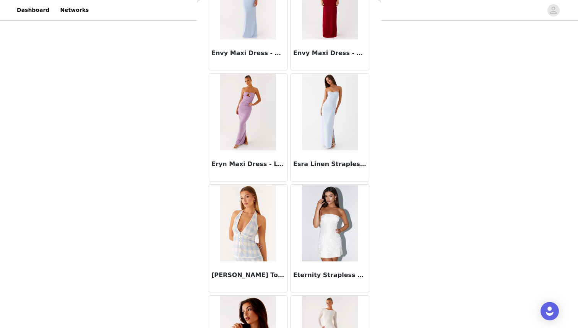
click at [332, 127] on img at bounding box center [329, 112] width 55 height 76
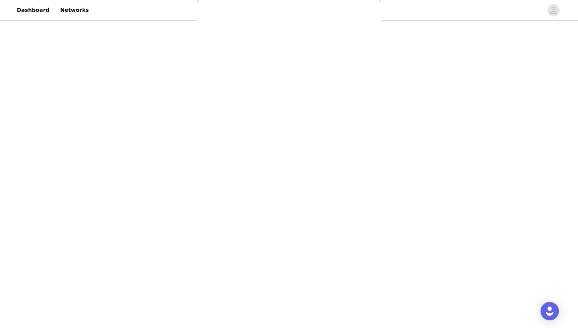
scroll to position [83, 0]
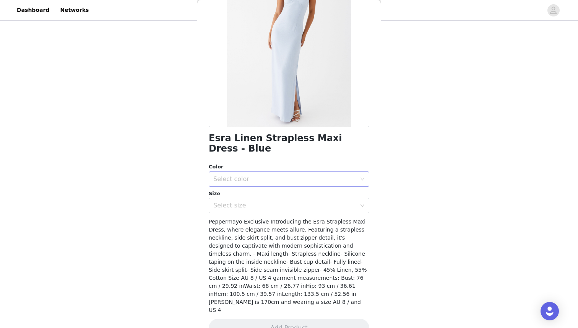
click at [302, 172] on div "Select color" at bounding box center [286, 179] width 146 height 15
click at [278, 189] on li "Blue" at bounding box center [289, 185] width 161 height 12
click at [289, 202] on div "Select size" at bounding box center [289, 205] width 161 height 15
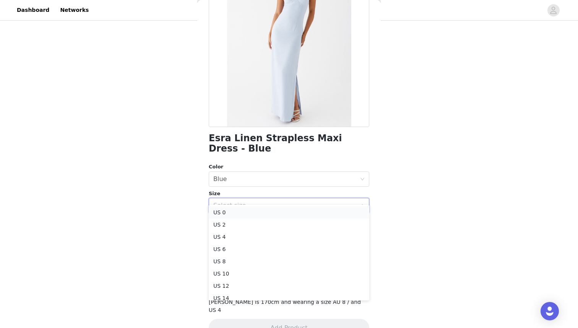
click at [287, 218] on li "US 0" at bounding box center [289, 212] width 161 height 12
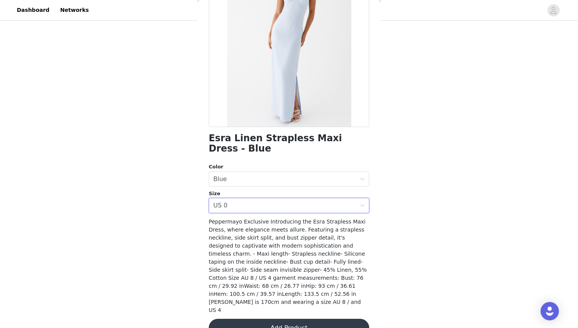
click at [289, 319] on button "Add Product" at bounding box center [289, 328] width 161 height 18
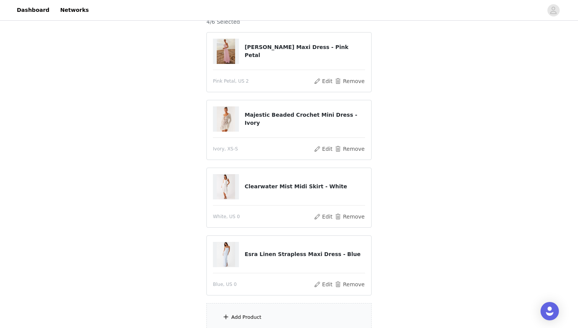
click at [257, 311] on div "Add Product" at bounding box center [289, 317] width 165 height 29
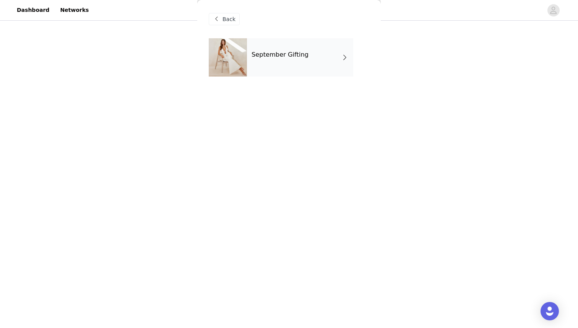
click at [304, 59] on div "September Gifting" at bounding box center [300, 57] width 106 height 38
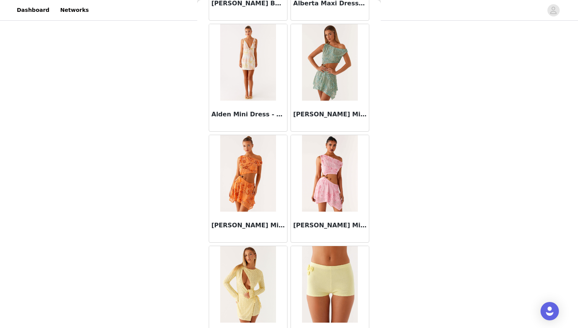
scroll to position [843, 0]
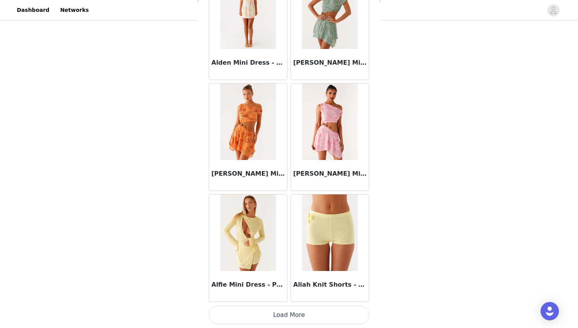
click at [293, 311] on button "Load More" at bounding box center [289, 315] width 161 height 18
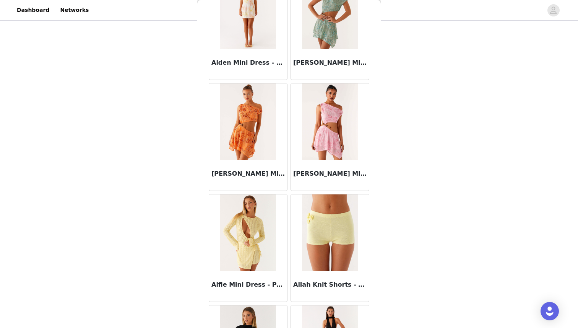
click at [288, 296] on div "Alfie Mini Dress - Pastel Yellow" at bounding box center [248, 247] width 82 height 111
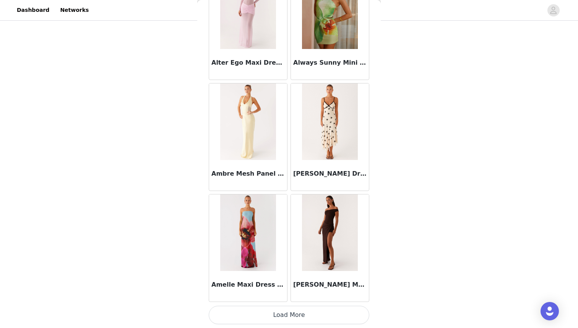
click at [290, 308] on button "Load More" at bounding box center [289, 315] width 161 height 18
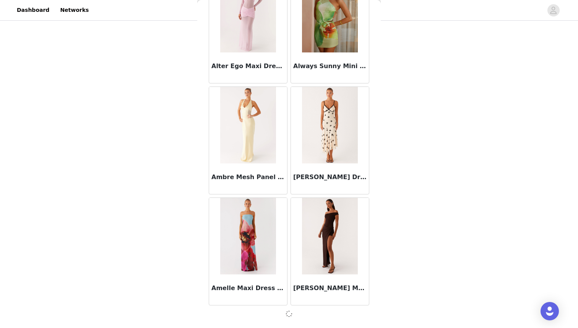
scroll to position [1952, 0]
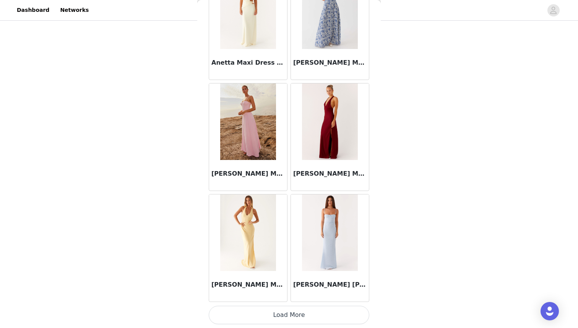
click at [290, 308] on button "Load More" at bounding box center [289, 315] width 161 height 18
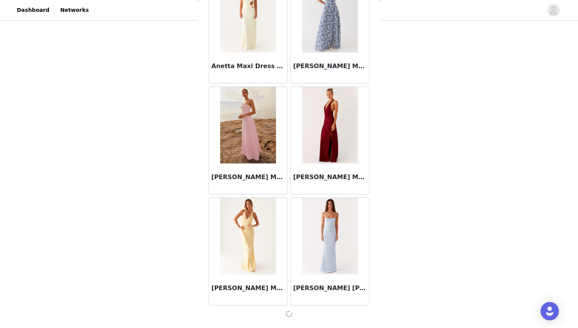
scroll to position [3058, 0]
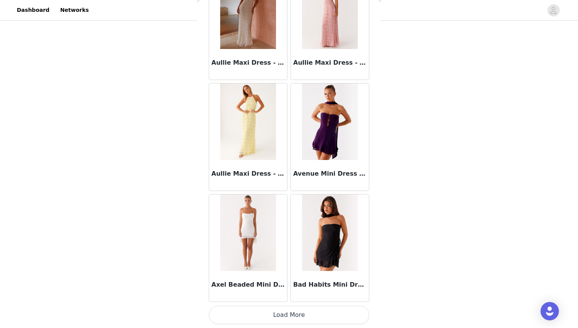
click at [290, 308] on button "Load More" at bounding box center [289, 315] width 161 height 18
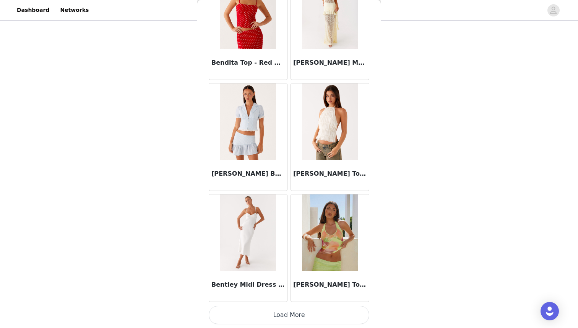
click at [290, 314] on button "Load More" at bounding box center [289, 315] width 161 height 18
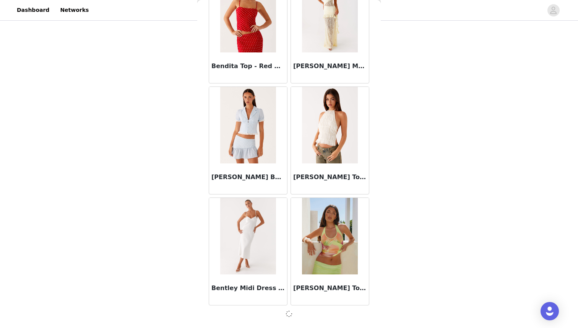
scroll to position [5276, 0]
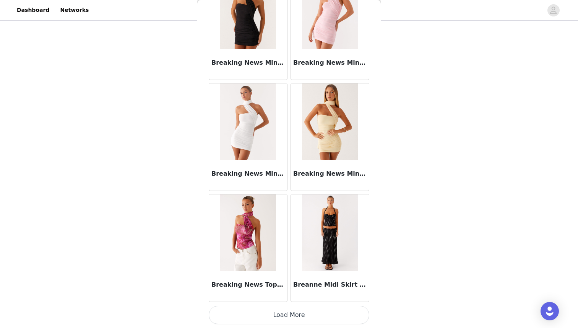
click at [290, 314] on button "Load More" at bounding box center [289, 315] width 161 height 18
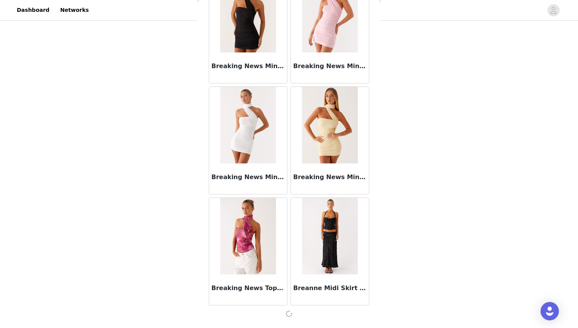
scroll to position [6385, 0]
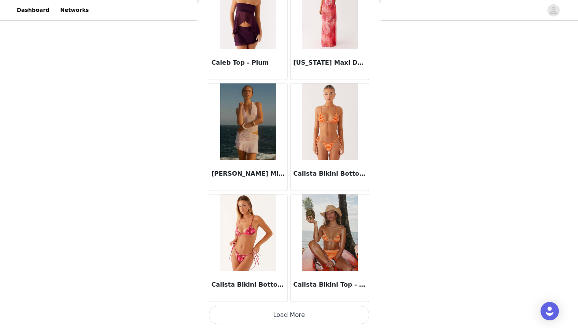
click at [290, 314] on button "Load More" at bounding box center [289, 315] width 161 height 18
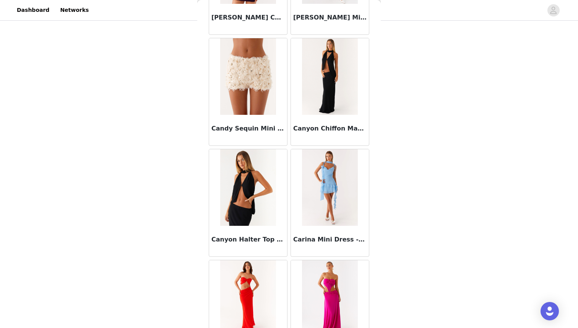
scroll to position [8607, 0]
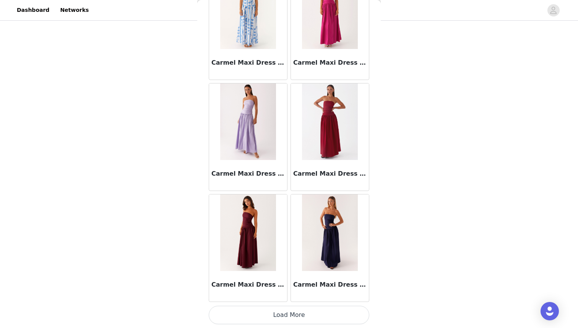
click at [290, 311] on button "Load More" at bounding box center [289, 315] width 161 height 18
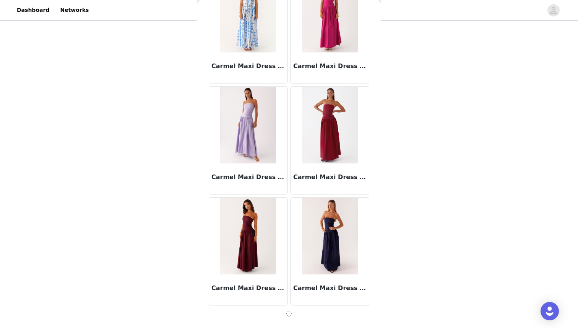
scroll to position [8603, 0]
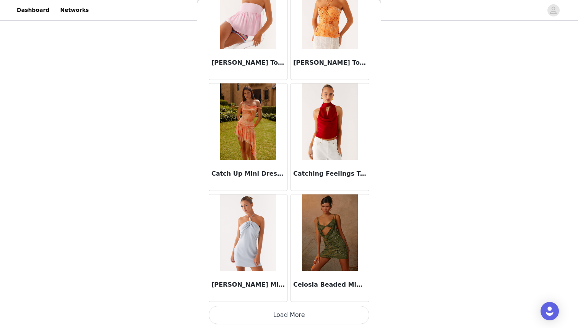
click at [290, 311] on button "Load More" at bounding box center [289, 315] width 161 height 18
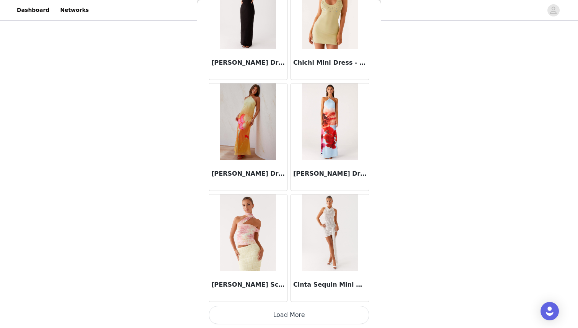
click at [290, 311] on button "Load More" at bounding box center [289, 315] width 161 height 18
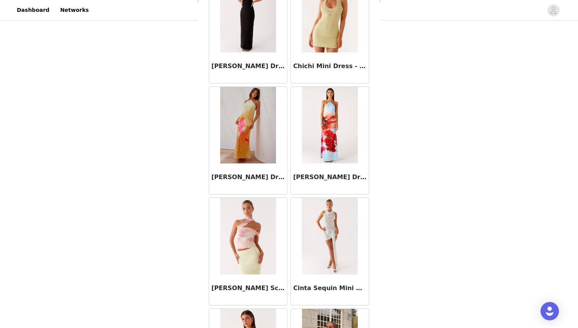
scroll to position [10825, 0]
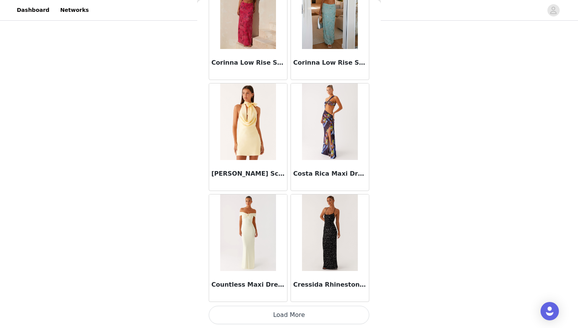
click at [290, 311] on button "Load More" at bounding box center [289, 315] width 161 height 18
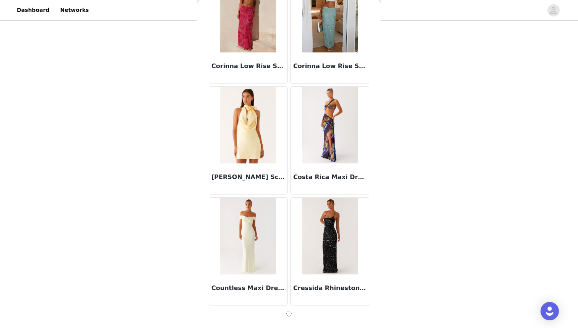
scroll to position [11931, 0]
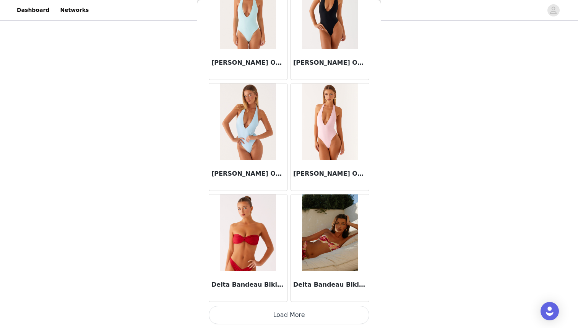
click at [290, 311] on button "Load More" at bounding box center [289, 315] width 161 height 18
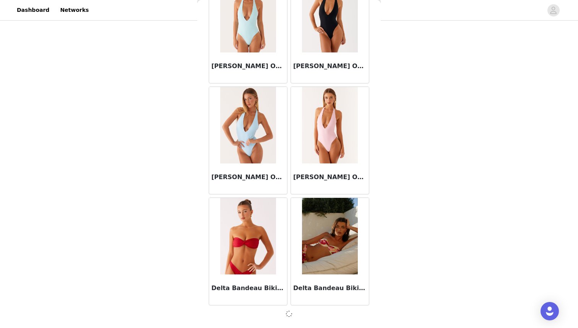
scroll to position [13040, 0]
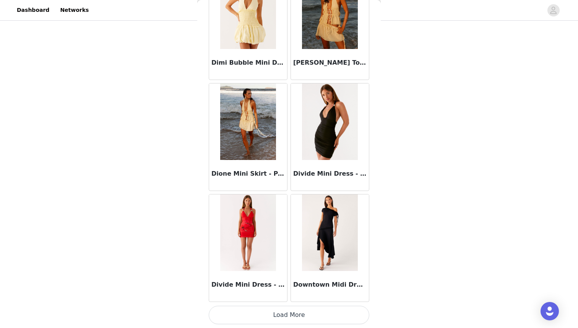
click at [290, 311] on button "Load More" at bounding box center [289, 315] width 161 height 18
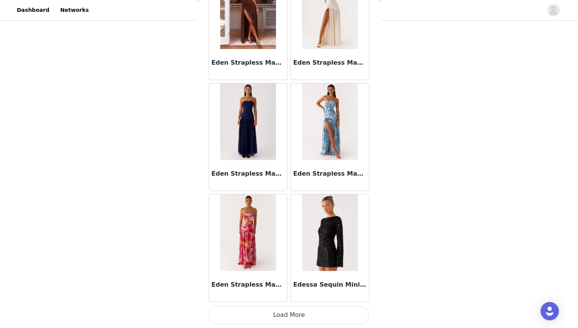
click at [290, 311] on button "Load More" at bounding box center [289, 315] width 161 height 18
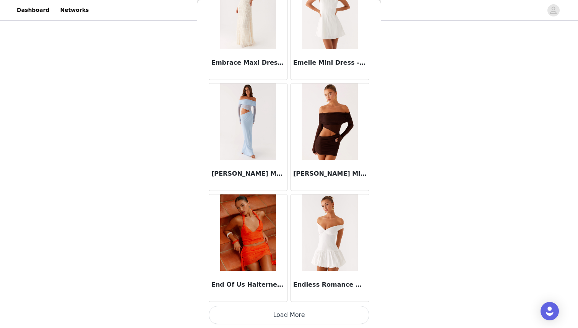
click at [290, 311] on button "Load More" at bounding box center [289, 315] width 161 height 18
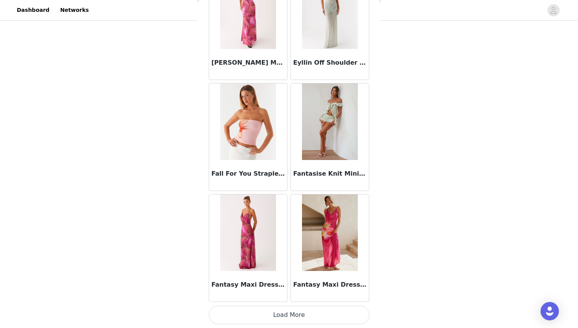
click at [290, 311] on button "Load More" at bounding box center [289, 315] width 161 height 18
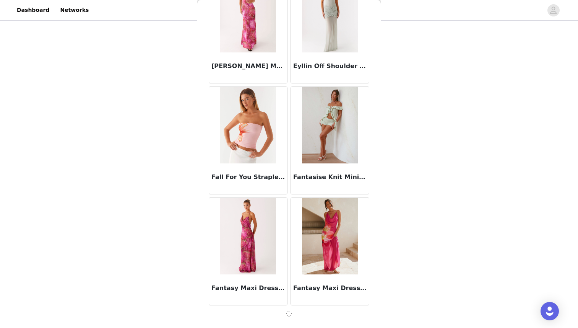
scroll to position [17477, 0]
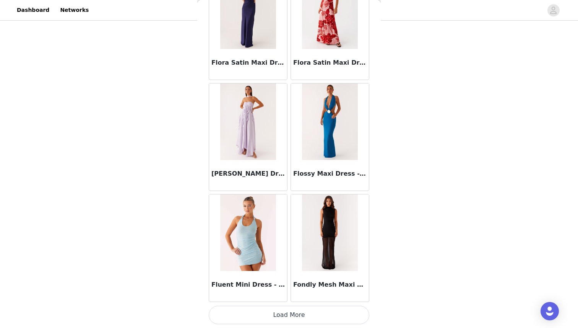
click at [290, 311] on button "Load More" at bounding box center [289, 315] width 161 height 18
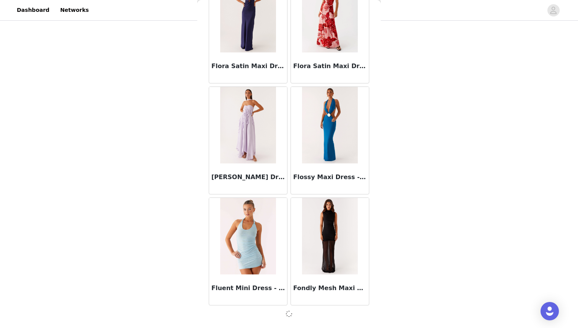
scroll to position [18586, 0]
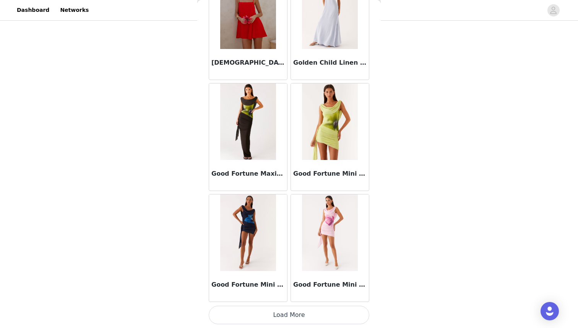
click at [290, 311] on button "Load More" at bounding box center [289, 315] width 161 height 18
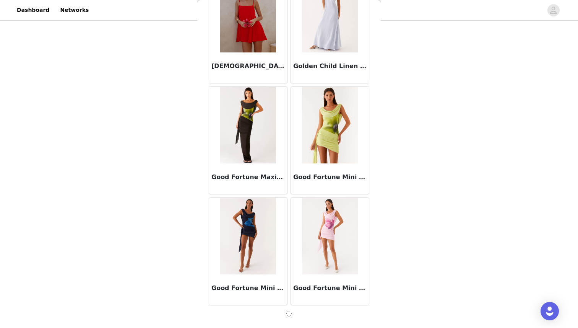
scroll to position [19695, 0]
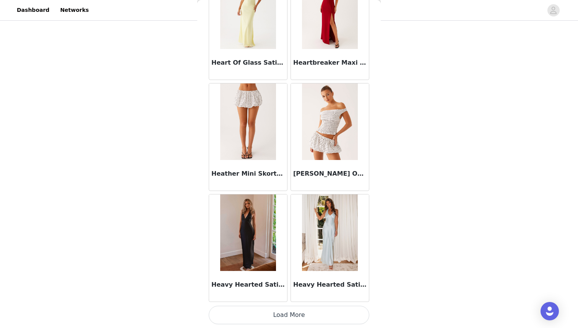
click at [290, 311] on button "Load More" at bounding box center [289, 315] width 161 height 18
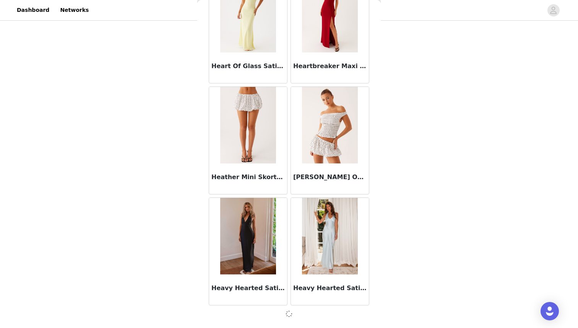
scroll to position [20808, 0]
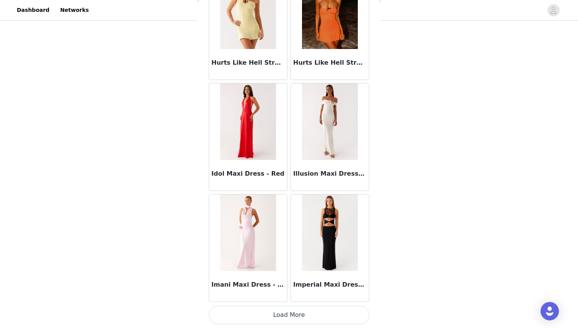
click at [286, 315] on button "Load More" at bounding box center [289, 315] width 161 height 18
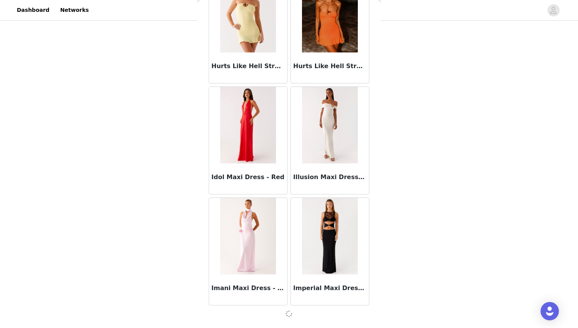
scroll to position [21914, 0]
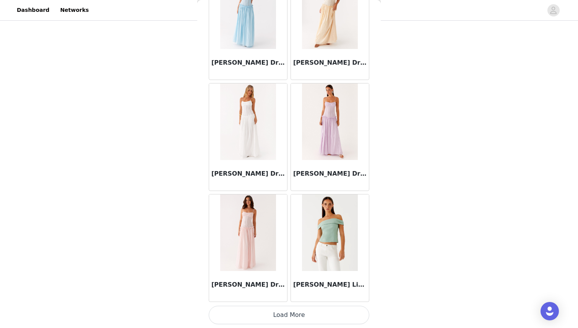
click at [286, 315] on button "Load More" at bounding box center [289, 315] width 161 height 18
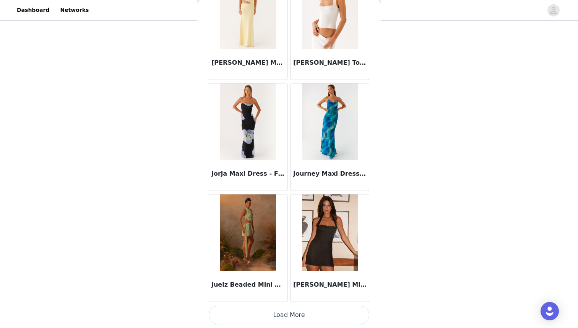
click at [286, 315] on button "Load More" at bounding box center [289, 315] width 161 height 18
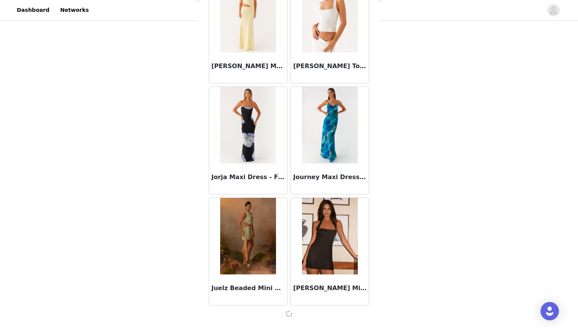
scroll to position [24132, 0]
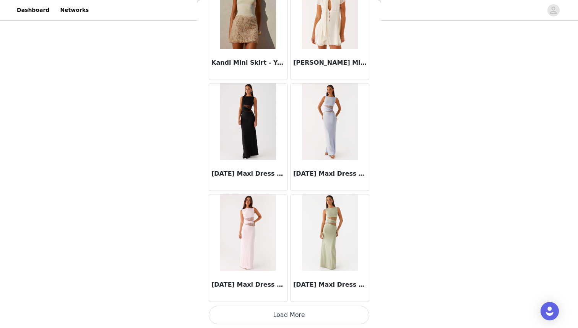
click at [286, 315] on button "Load More" at bounding box center [289, 315] width 161 height 18
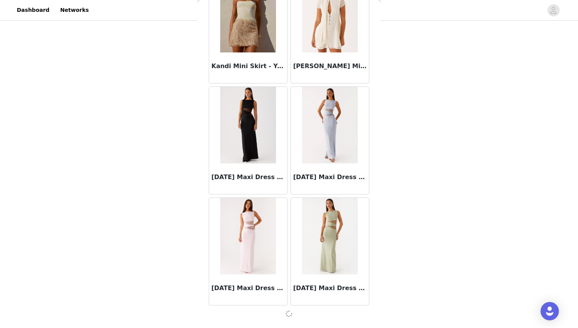
scroll to position [25241, 0]
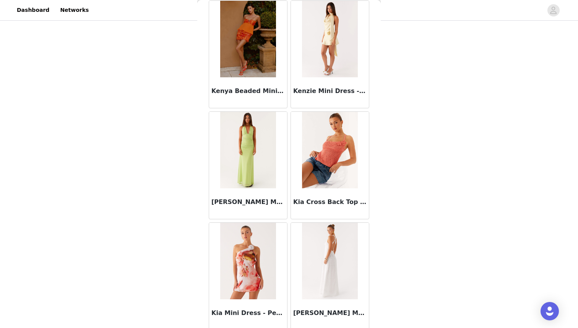
click at [286, 315] on div "Kia Mini Dress - Peach Rose" at bounding box center [248, 314] width 78 height 31
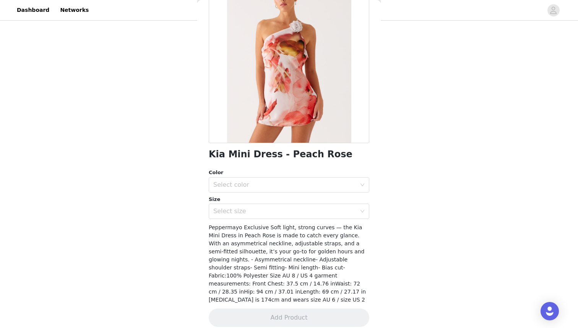
scroll to position [0, 0]
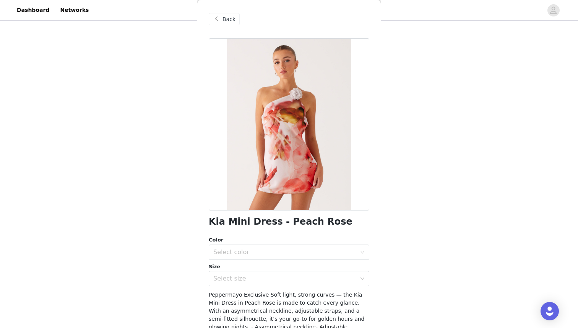
click at [229, 21] on span "Back" at bounding box center [229, 19] width 13 height 8
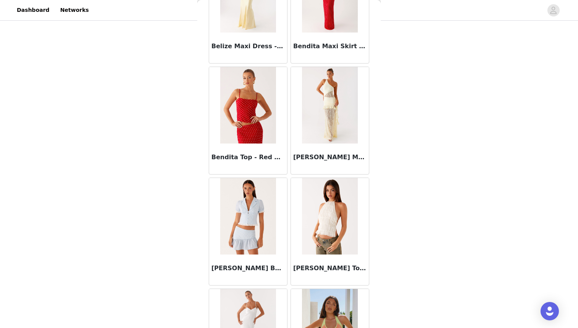
scroll to position [5512, 0]
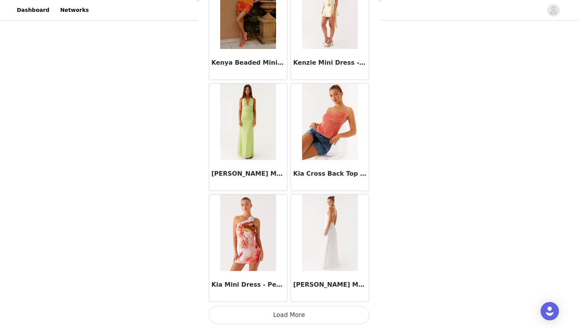
click at [289, 310] on button "Load More" at bounding box center [289, 315] width 161 height 18
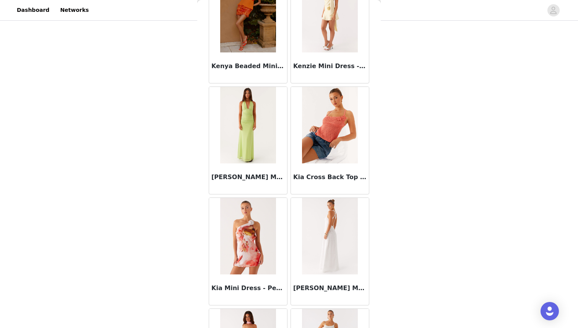
scroll to position [26354, 0]
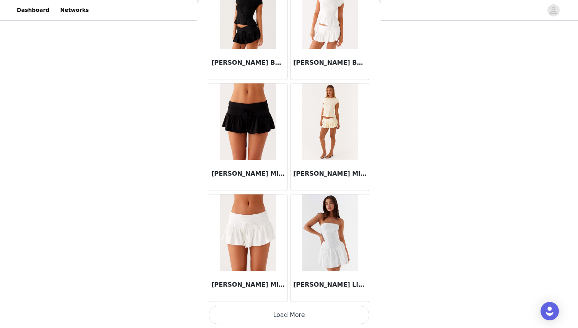
click at [289, 310] on button "Load More" at bounding box center [289, 315] width 161 height 18
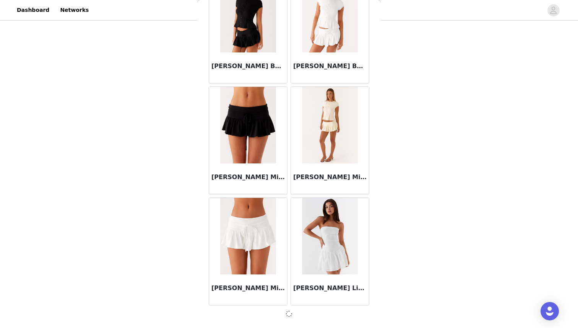
scroll to position [27460, 0]
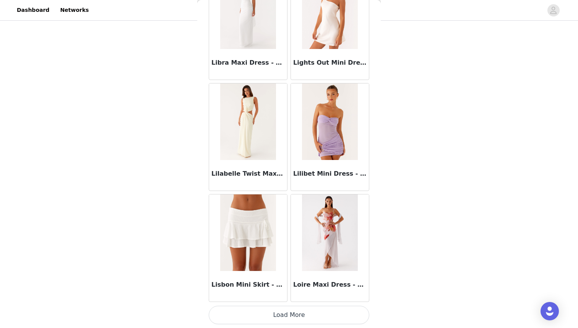
click at [289, 310] on button "Load More" at bounding box center [289, 315] width 161 height 18
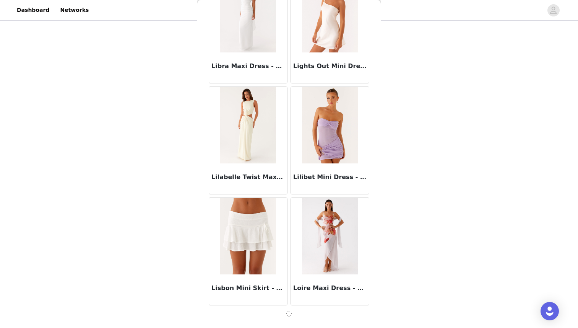
scroll to position [28569, 0]
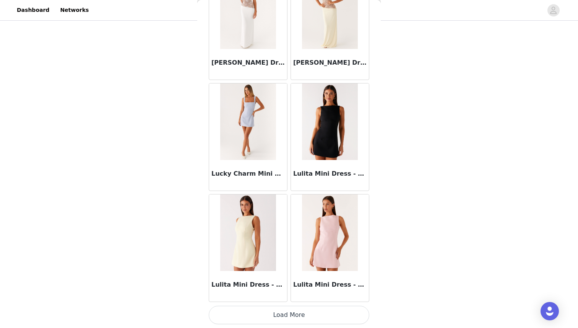
click at [289, 310] on button "Load More" at bounding box center [289, 315] width 161 height 18
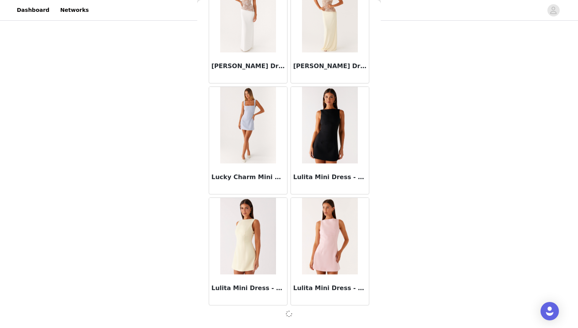
scroll to position [29678, 0]
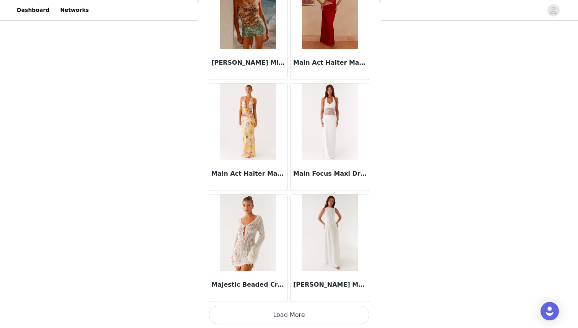
click at [289, 310] on button "Load More" at bounding box center [289, 315] width 161 height 18
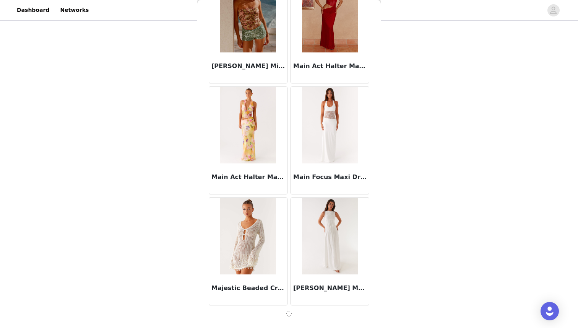
scroll to position [30787, 0]
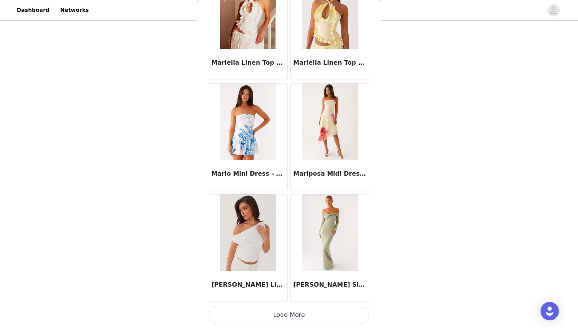
click at [289, 310] on button "Load More" at bounding box center [289, 315] width 161 height 18
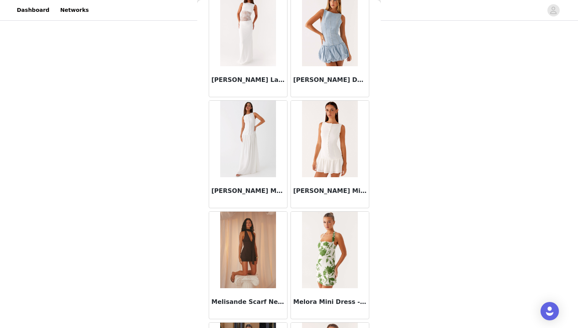
scroll to position [141, 0]
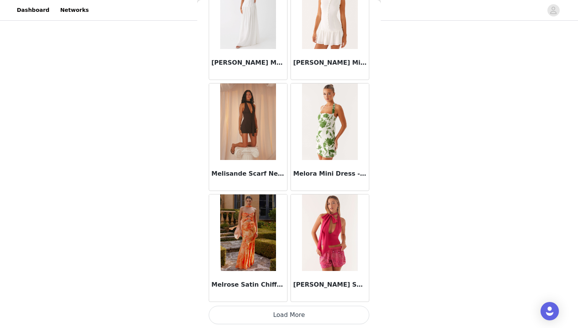
click at [288, 311] on button "Load More" at bounding box center [289, 315] width 161 height 18
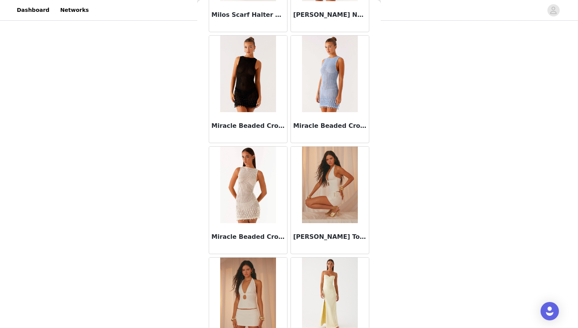
scroll to position [34118, 0]
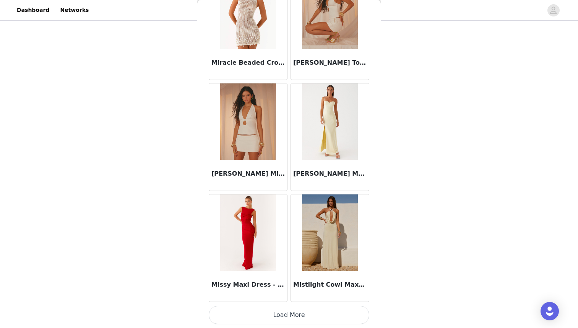
click at [289, 314] on button "Load More" at bounding box center [289, 315] width 161 height 18
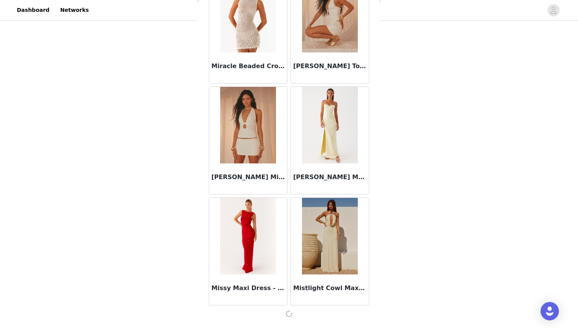
scroll to position [34115, 0]
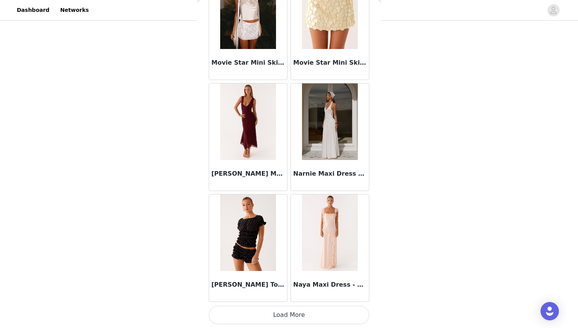
click at [289, 314] on button "Load More" at bounding box center [289, 315] width 161 height 18
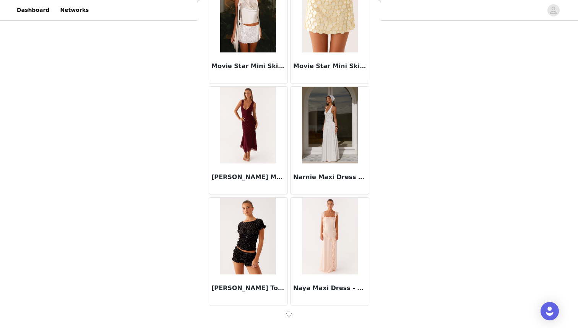
scroll to position [35224, 0]
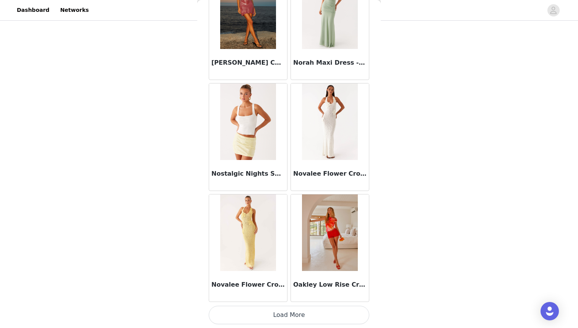
click at [289, 314] on button "Load More" at bounding box center [289, 315] width 161 height 18
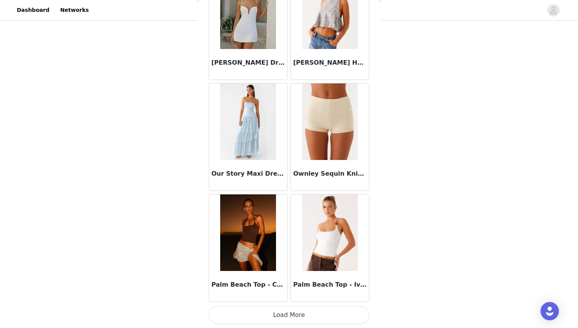
click at [289, 314] on button "Load More" at bounding box center [289, 315] width 161 height 18
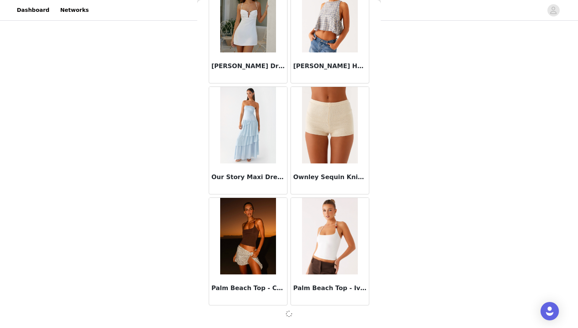
scroll to position [37442, 0]
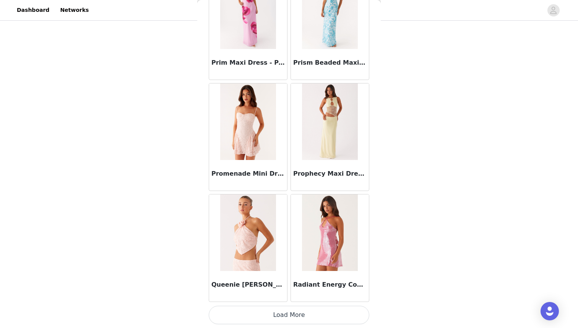
click at [289, 314] on button "Load More" at bounding box center [289, 315] width 161 height 18
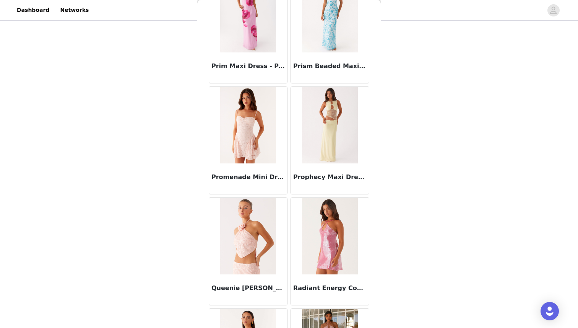
scroll to position [38555, 0]
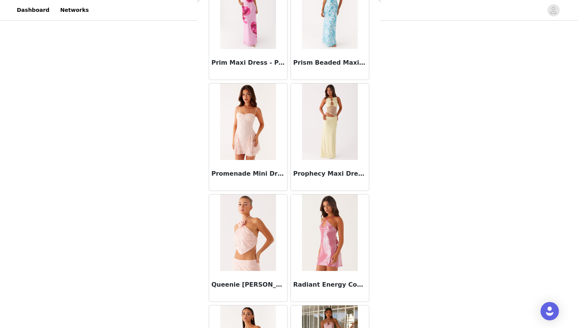
click at [247, 150] on img at bounding box center [247, 121] width 55 height 76
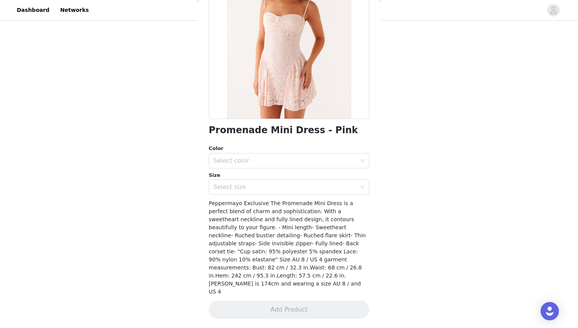
scroll to position [75, 0]
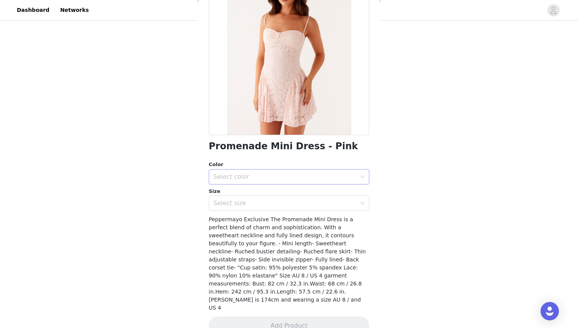
click at [296, 170] on div "Select color" at bounding box center [286, 176] width 146 height 15
click at [288, 195] on li "Pink" at bounding box center [289, 193] width 161 height 12
click at [283, 206] on div "Select size" at bounding box center [284, 203] width 143 height 8
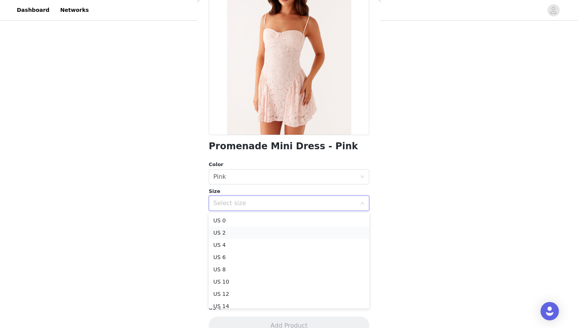
click at [289, 233] on li "US 2" at bounding box center [289, 232] width 161 height 12
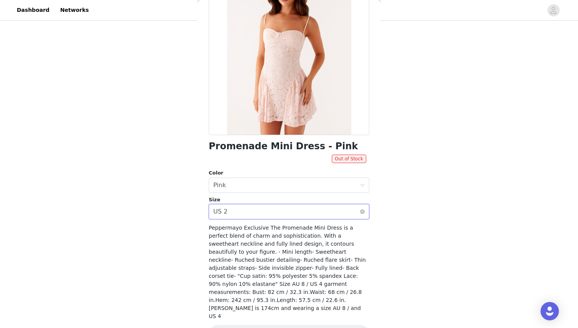
click at [288, 214] on div "Select size US 2" at bounding box center [286, 211] width 146 height 15
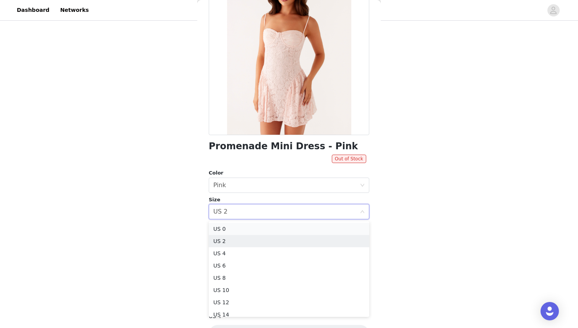
click at [288, 229] on li "US 0" at bounding box center [289, 229] width 161 height 12
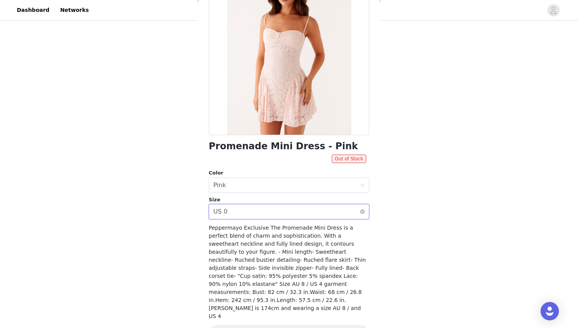
click at [287, 210] on div "Select size US 0" at bounding box center [286, 211] width 146 height 15
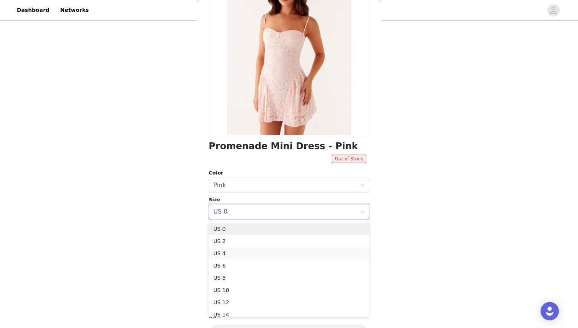
click at [284, 254] on li "US 4" at bounding box center [289, 253] width 161 height 12
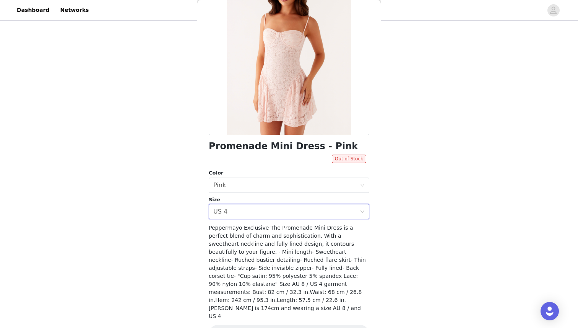
click at [286, 249] on span "Peppermayo Exclusive The Promenade Mini Dress is a perfect blend of charm and s…" at bounding box center [287, 272] width 157 height 94
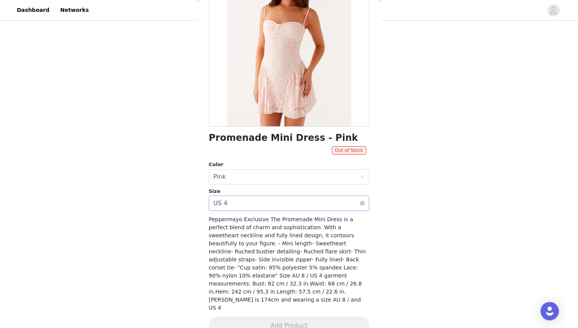
click at [290, 199] on div "Select size US 4" at bounding box center [286, 203] width 146 height 15
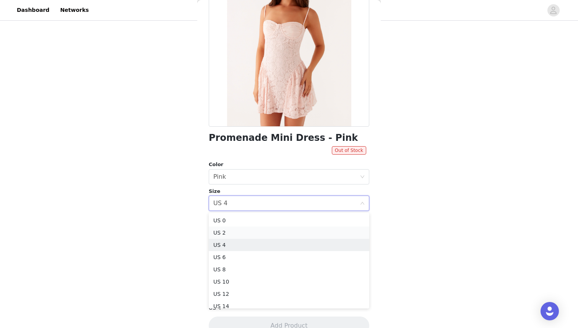
click at [290, 230] on li "US 2" at bounding box center [289, 232] width 161 height 12
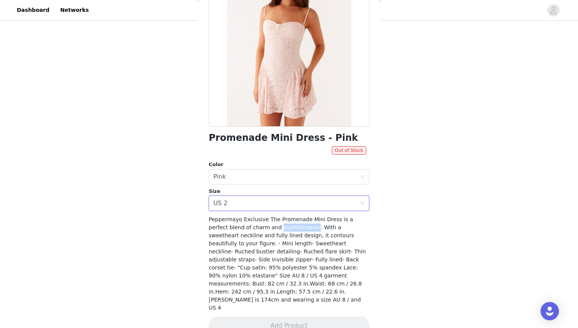
click at [290, 230] on span "Peppermayo Exclusive The Promenade Mini Dress is a perfect blend of charm and s…" at bounding box center [287, 263] width 157 height 94
click at [332, 237] on span "Peppermayo Exclusive The Promenade Mini Dress is a perfect blend of charm and s…" at bounding box center [287, 263] width 157 height 94
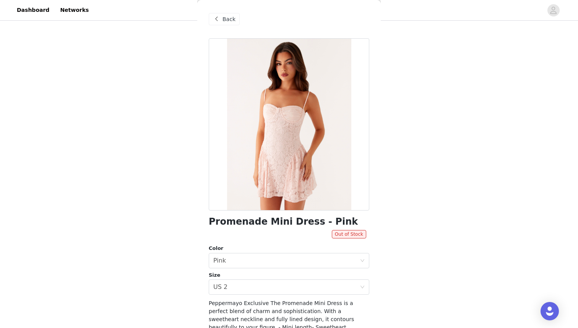
click at [225, 24] on div "Back" at bounding box center [224, 19] width 31 height 12
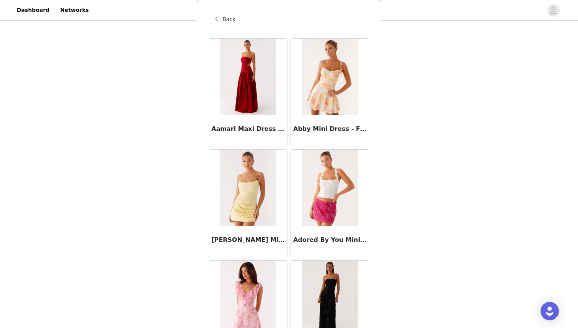
scroll to position [20041, 0]
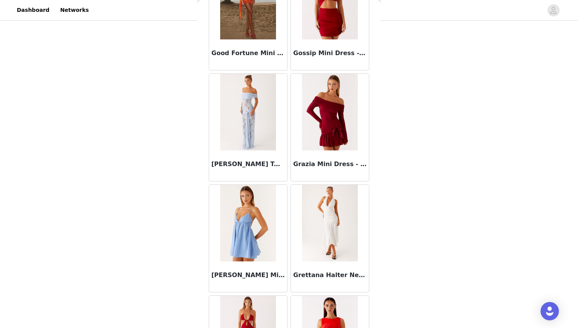
click at [343, 151] on div "Grazia Mini Dress - Red" at bounding box center [330, 165] width 78 height 31
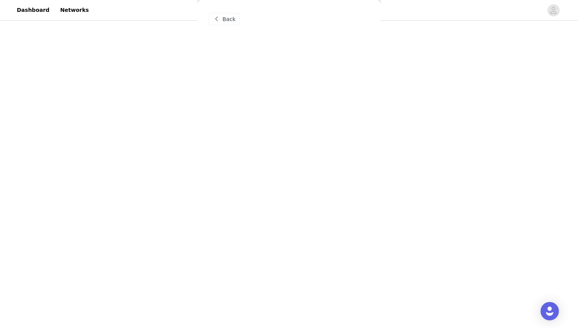
scroll to position [0, 0]
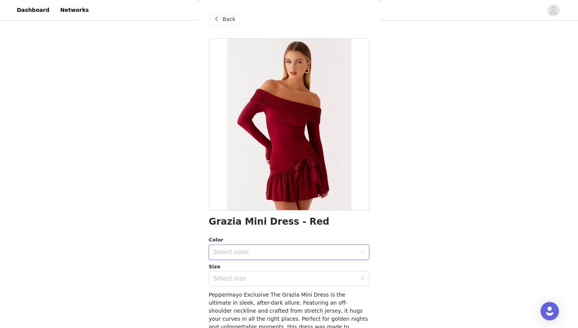
click at [298, 245] on div "Select color" at bounding box center [286, 252] width 146 height 15
click at [289, 268] on li "Red" at bounding box center [289, 269] width 161 height 12
click at [291, 285] on div "Select size" at bounding box center [286, 278] width 146 height 15
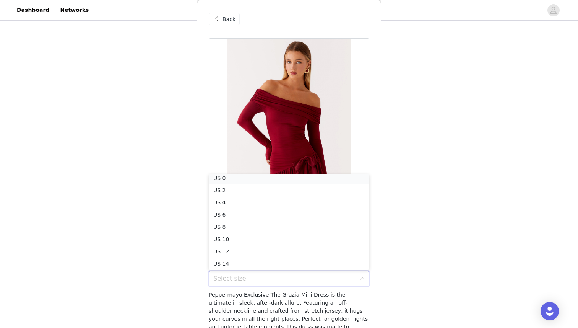
scroll to position [2, 0]
click at [290, 179] on li "US 0" at bounding box center [289, 180] width 161 height 12
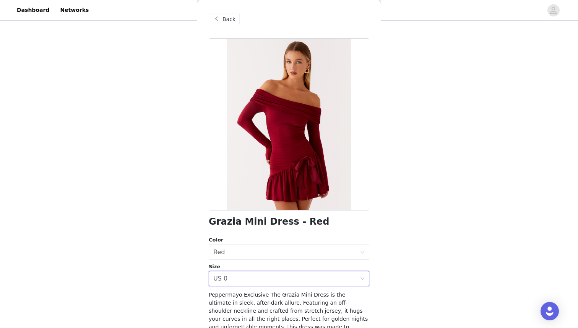
scroll to position [83, 0]
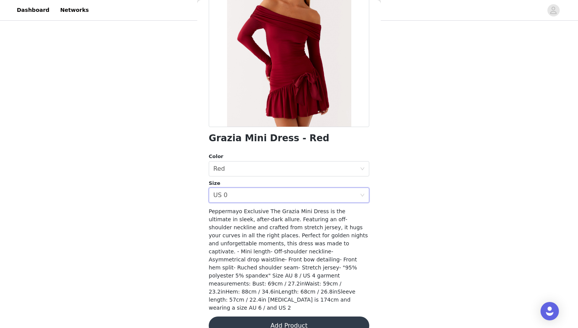
click at [332, 316] on button "Add Product" at bounding box center [289, 325] width 161 height 18
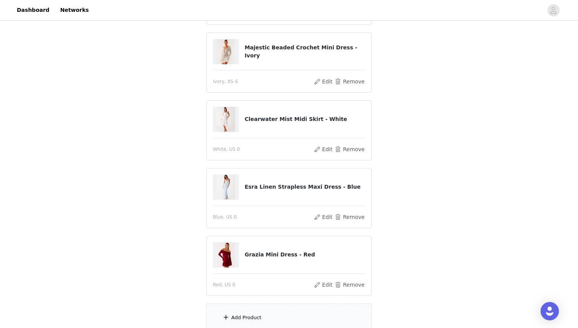
scroll to position [209, 0]
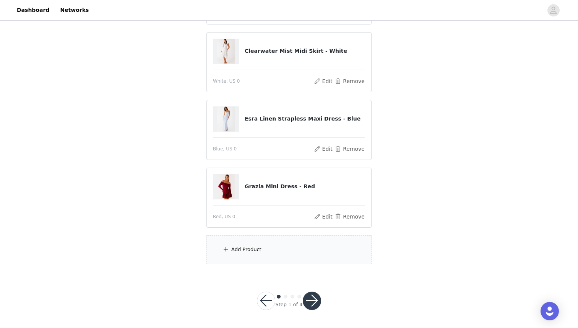
click at [277, 254] on div "Add Product" at bounding box center [289, 249] width 165 height 29
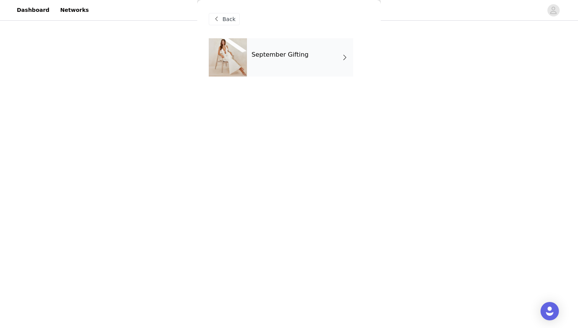
click at [277, 61] on div "September Gifting" at bounding box center [300, 57] width 106 height 38
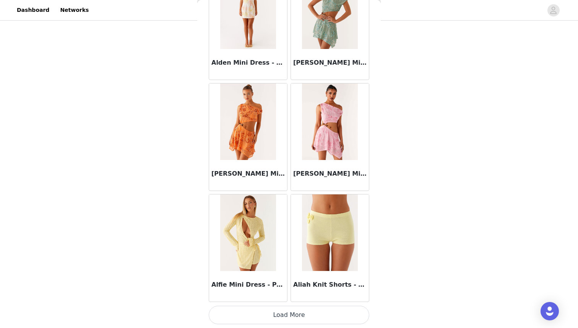
click at [298, 316] on button "Load More" at bounding box center [289, 315] width 161 height 18
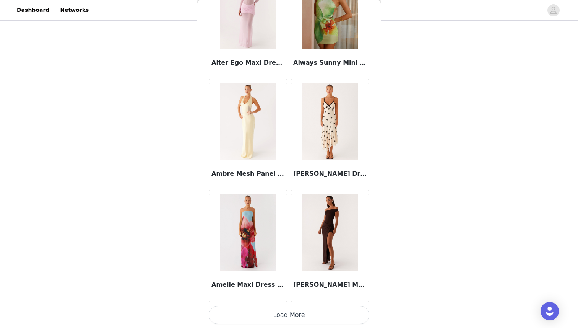
click at [292, 316] on button "Load More" at bounding box center [289, 315] width 161 height 18
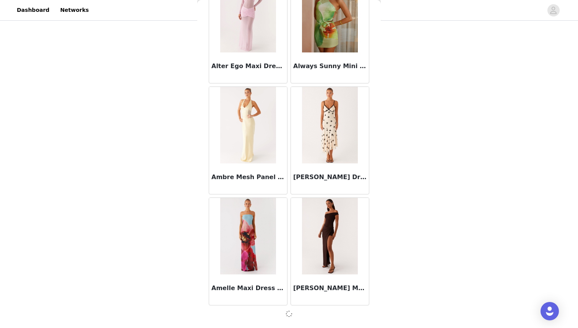
scroll to position [1948, 0]
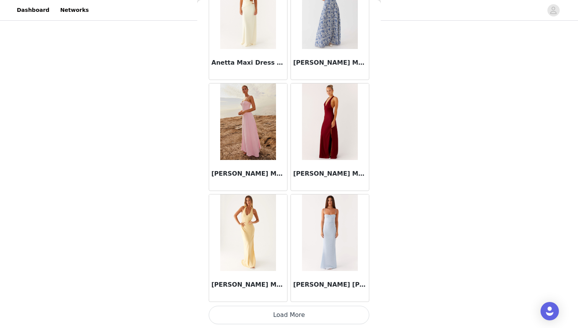
click at [288, 314] on button "Load More" at bounding box center [289, 315] width 161 height 18
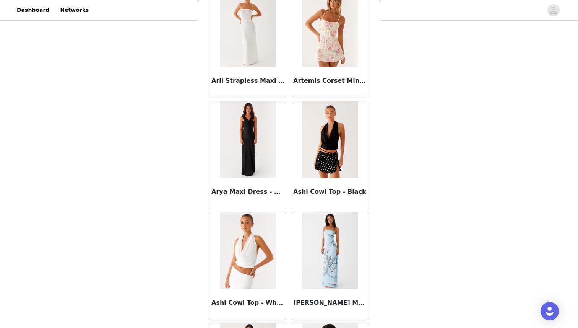
scroll to position [4170, 0]
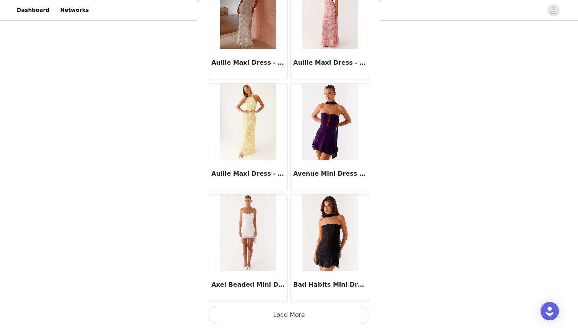
click at [297, 310] on button "Load More" at bounding box center [289, 315] width 161 height 18
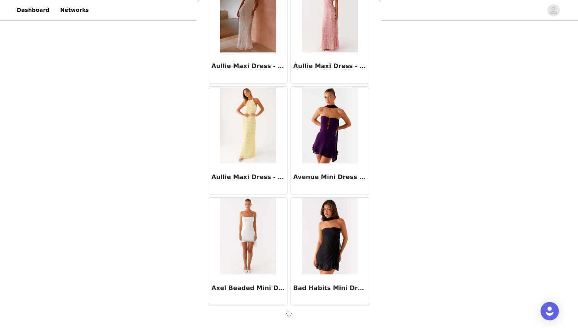
scroll to position [4167, 0]
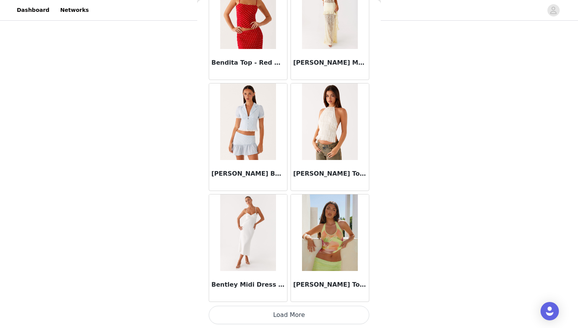
click at [287, 312] on button "Load More" at bounding box center [289, 315] width 161 height 18
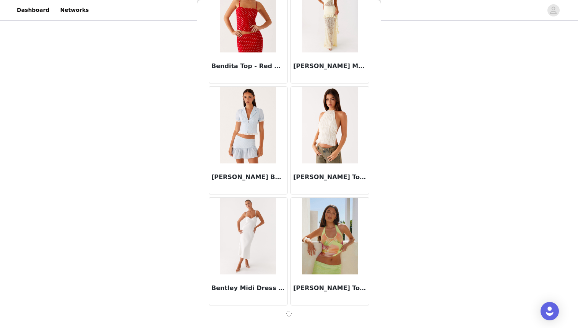
scroll to position [5276, 0]
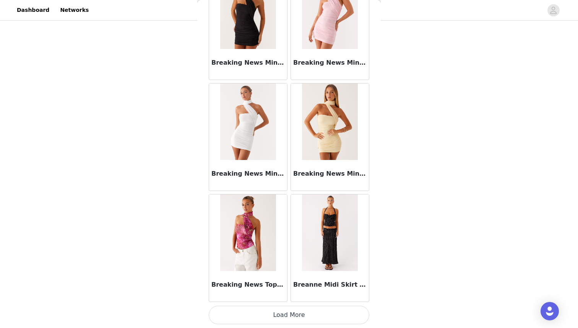
click at [287, 312] on button "Load More" at bounding box center [289, 315] width 161 height 18
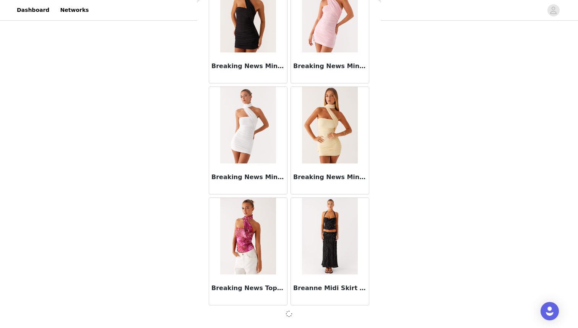
scroll to position [6385, 0]
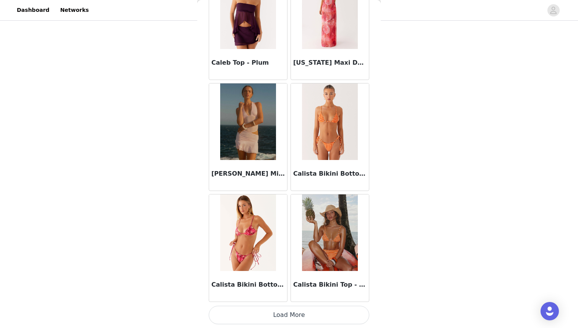
click at [287, 312] on button "Load More" at bounding box center [289, 315] width 161 height 18
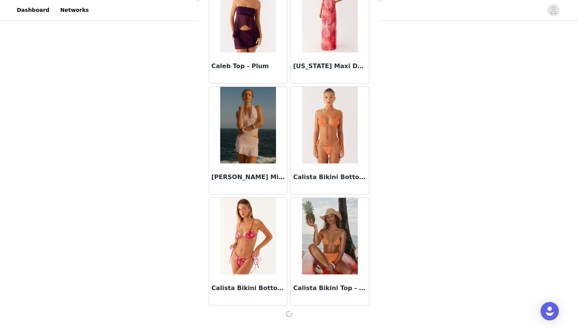
scroll to position [7494, 0]
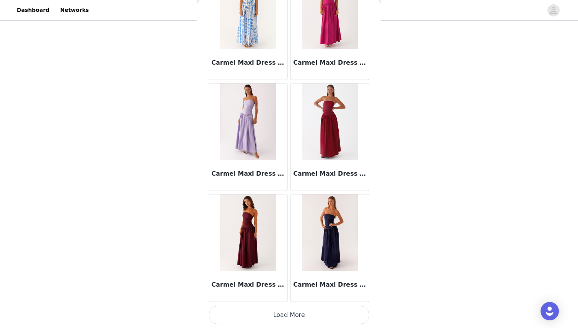
click at [287, 312] on button "Load More" at bounding box center [289, 315] width 161 height 18
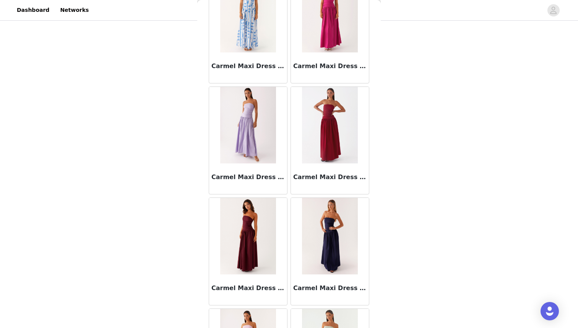
scroll to position [8607, 0]
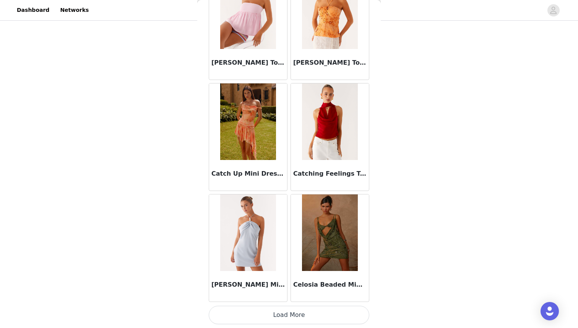
click at [292, 312] on button "Load More" at bounding box center [289, 315] width 161 height 18
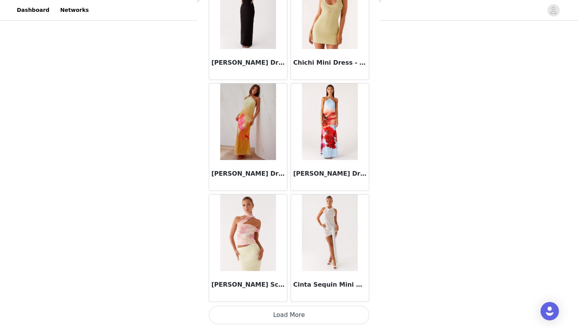
click at [292, 312] on button "Load More" at bounding box center [289, 315] width 161 height 18
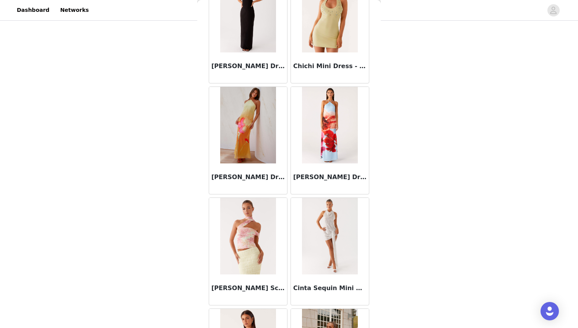
scroll to position [10825, 0]
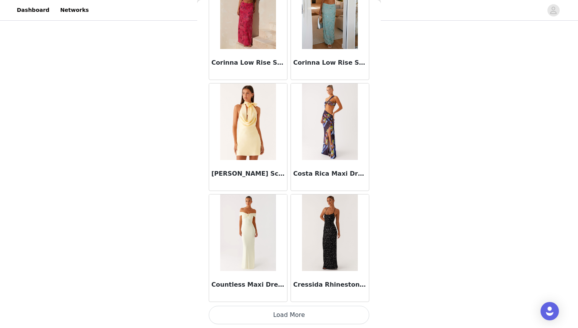
click at [292, 312] on button "Load More" at bounding box center [289, 315] width 161 height 18
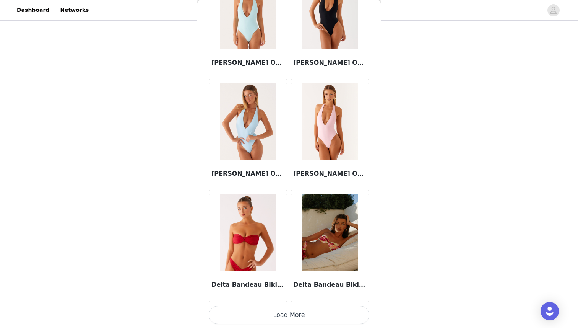
scroll to position [10502, 0]
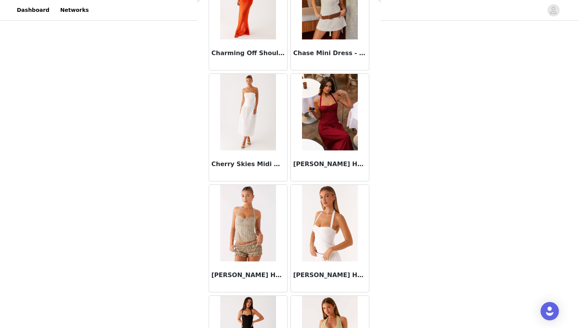
click at [247, 242] on img at bounding box center [247, 223] width 55 height 76
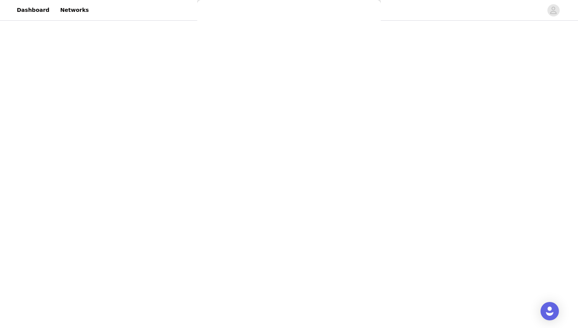
scroll to position [86, 0]
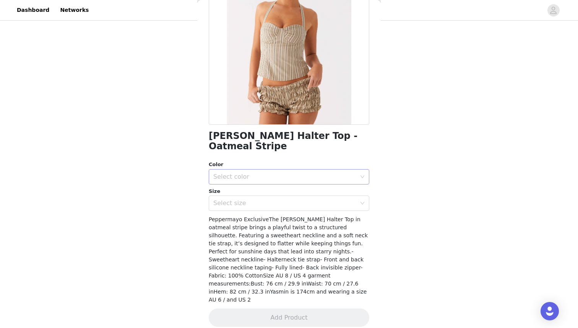
click at [293, 174] on div "Select color" at bounding box center [284, 177] width 143 height 8
click at [289, 187] on li "Yellow Stripe" at bounding box center [289, 193] width 161 height 12
click at [280, 200] on div "Select size" at bounding box center [284, 203] width 143 height 8
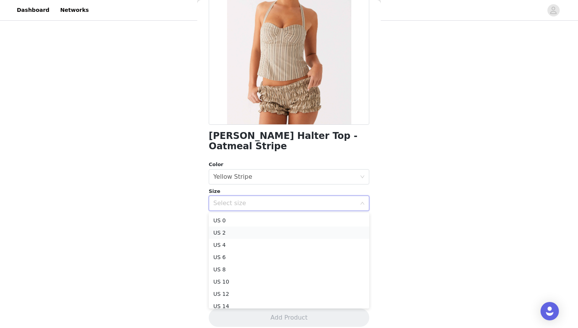
click at [281, 228] on li "US 2" at bounding box center [289, 232] width 161 height 12
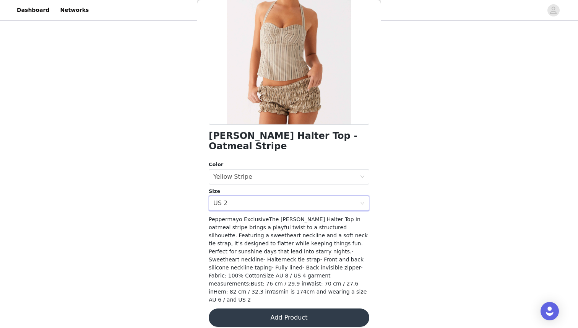
click at [286, 308] on button "Add Product" at bounding box center [289, 317] width 161 height 18
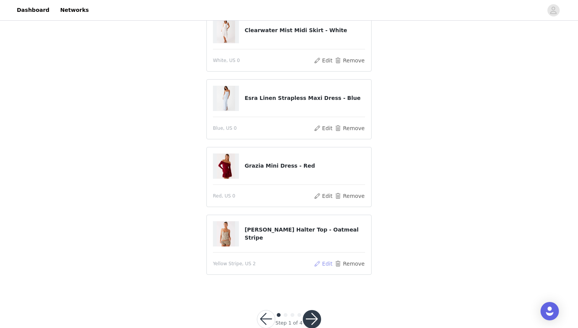
click at [322, 263] on button "Edit" at bounding box center [324, 263] width 20 height 9
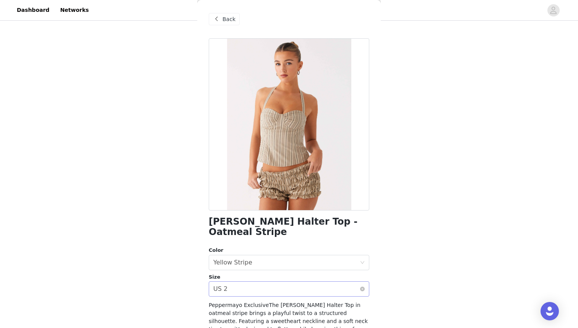
click at [272, 289] on div "Select size US 2" at bounding box center [286, 289] width 146 height 15
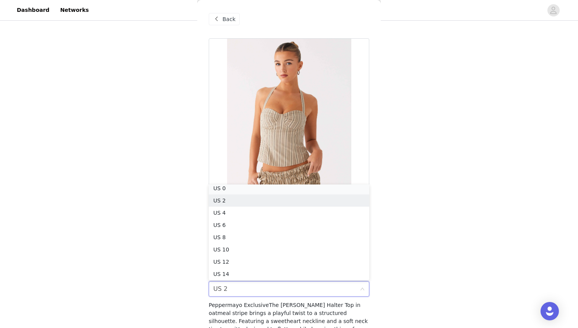
scroll to position [2, 0]
click at [283, 191] on li "US 0" at bounding box center [289, 190] width 161 height 12
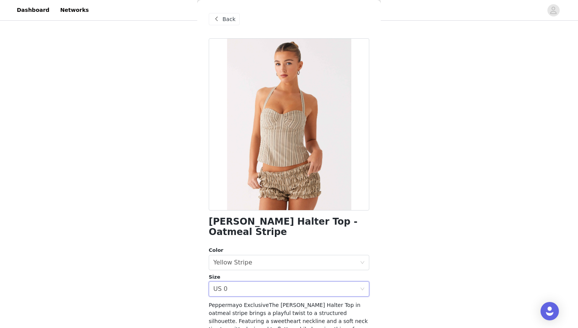
scroll to position [86, 0]
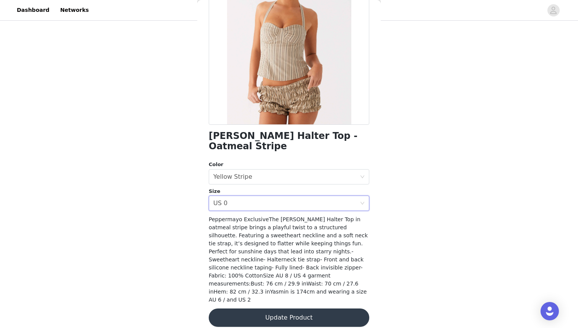
click at [307, 308] on button "Update Product" at bounding box center [289, 317] width 161 height 18
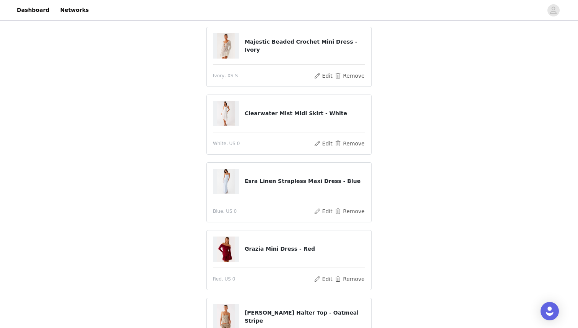
scroll to position [121, 0]
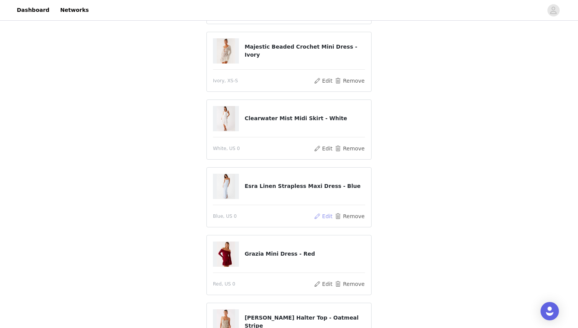
click at [327, 216] on button "Edit" at bounding box center [324, 216] width 20 height 9
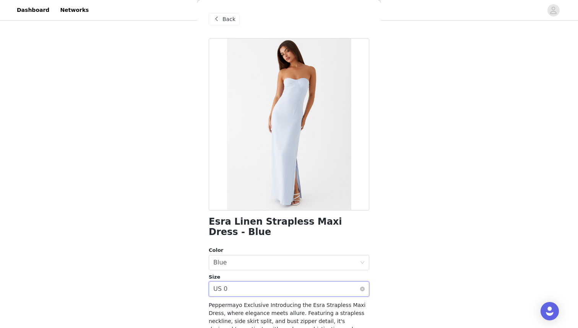
click at [267, 282] on div "Select size US 0" at bounding box center [286, 289] width 146 height 15
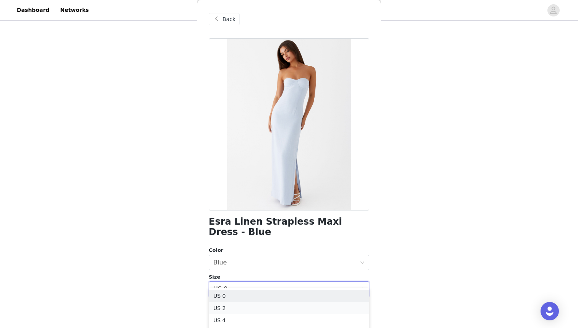
click at [264, 304] on li "US 2" at bounding box center [289, 308] width 161 height 12
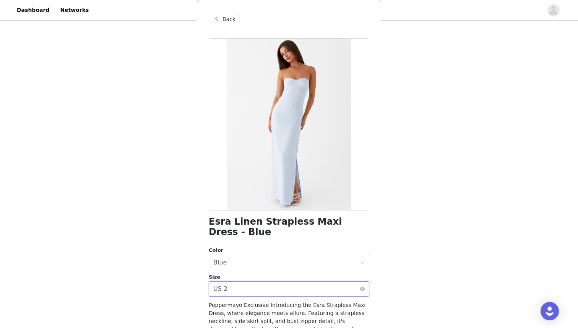
scroll to position [83, 0]
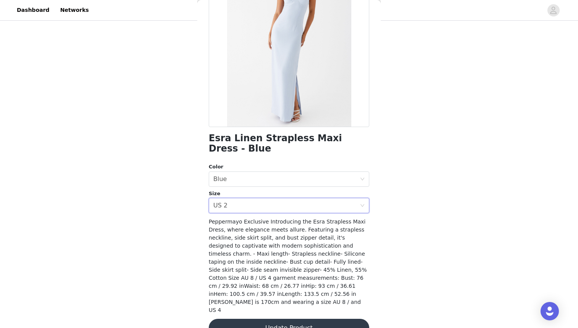
click at [308, 319] on button "Update Product" at bounding box center [289, 328] width 161 height 18
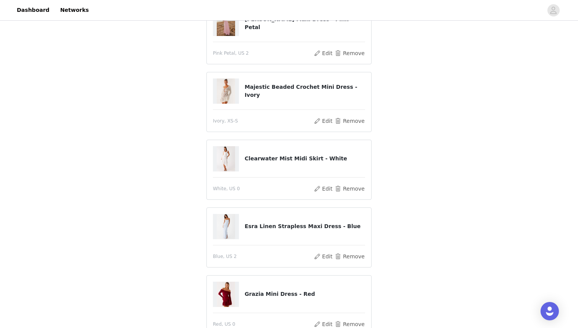
scroll to position [227, 0]
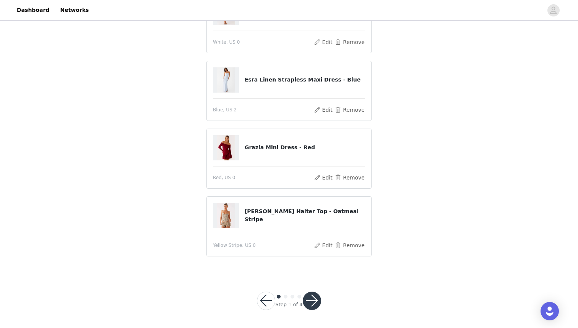
click at [315, 303] on button "button" at bounding box center [312, 300] width 18 height 18
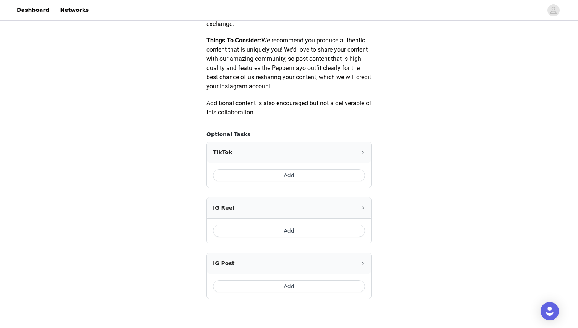
scroll to position [417, 0]
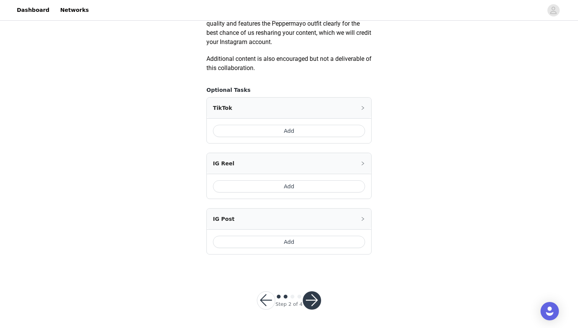
click at [294, 132] on button "Add" at bounding box center [289, 131] width 152 height 12
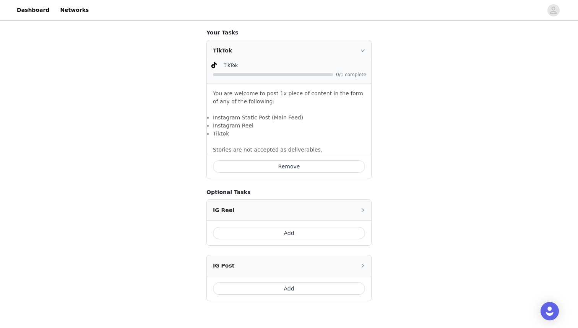
scroll to position [521, 0]
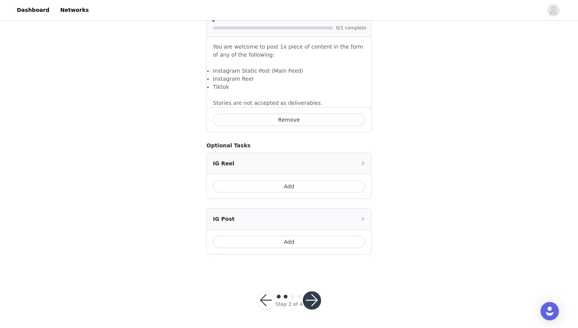
click at [293, 186] on button "Add" at bounding box center [289, 186] width 152 height 12
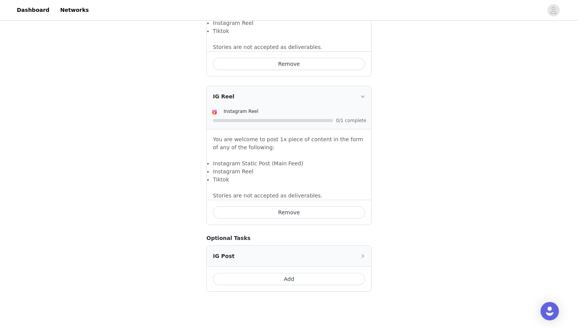
scroll to position [614, 0]
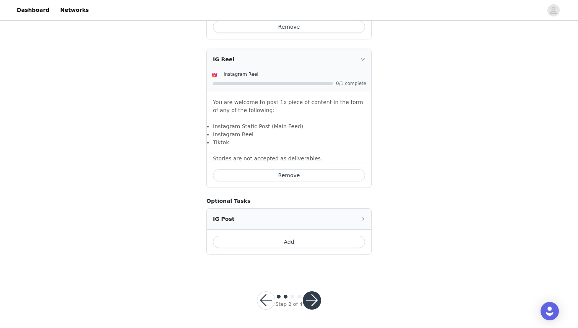
click at [293, 235] on div "Add" at bounding box center [289, 241] width 164 height 25
click at [295, 239] on button "Add" at bounding box center [289, 242] width 152 height 12
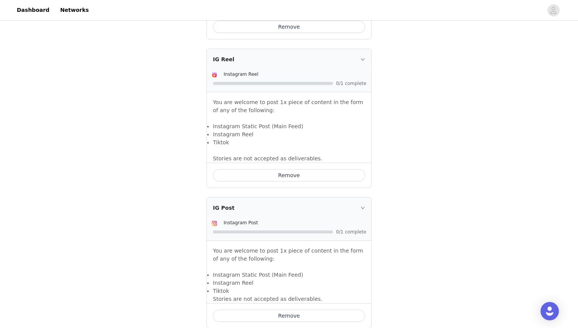
scroll to position [688, 0]
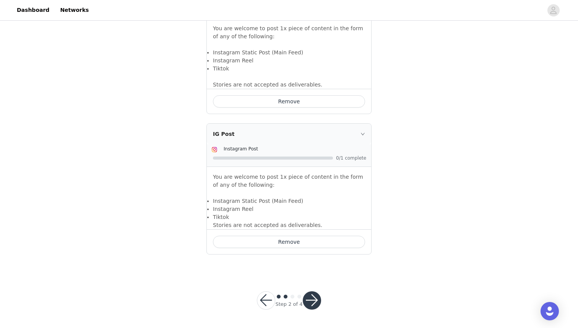
click at [311, 300] on button "button" at bounding box center [312, 300] width 18 height 18
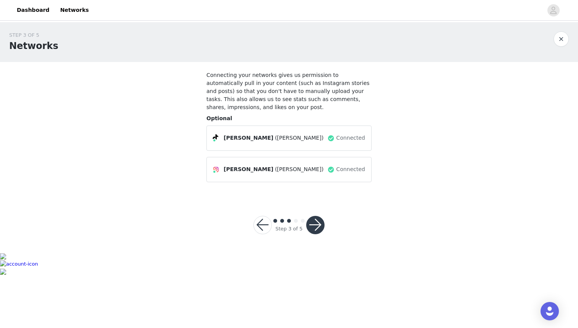
click at [316, 237] on div "Step 3 of 5" at bounding box center [288, 225] width 89 height 37
click at [316, 228] on button "button" at bounding box center [315, 225] width 18 height 18
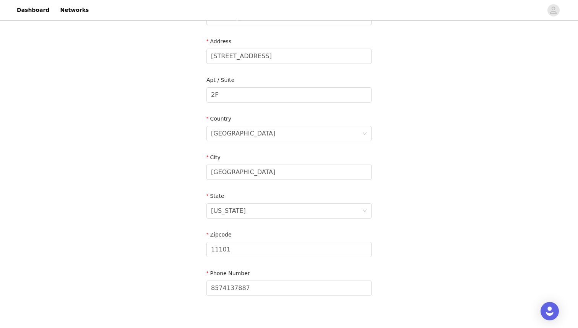
scroll to position [194, 0]
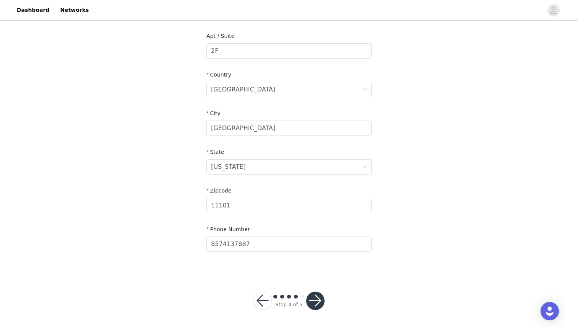
click at [313, 303] on button "button" at bounding box center [315, 300] width 18 height 18
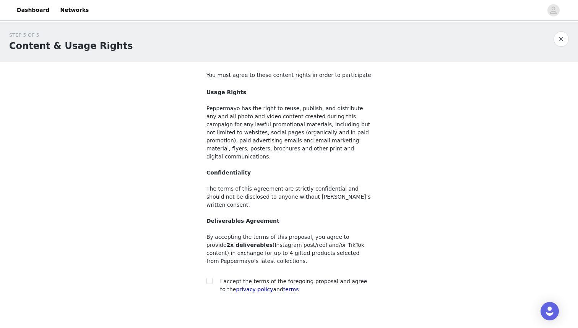
scroll to position [26, 0]
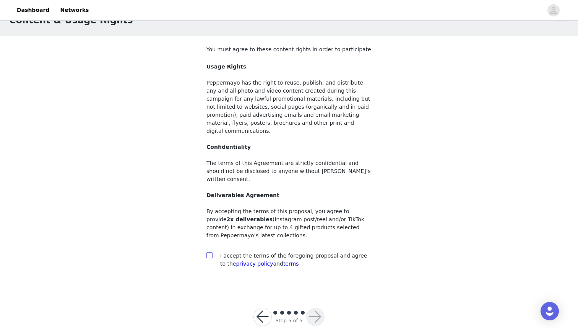
click at [208, 252] on input "checkbox" at bounding box center [209, 254] width 5 height 5
checkbox input "true"
click at [315, 308] on button "button" at bounding box center [315, 317] width 18 height 18
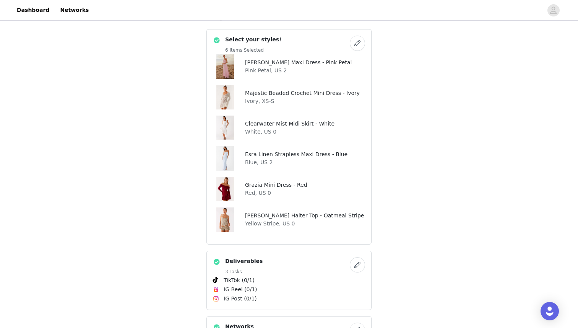
scroll to position [287, 0]
